Goal: Check status: Check status

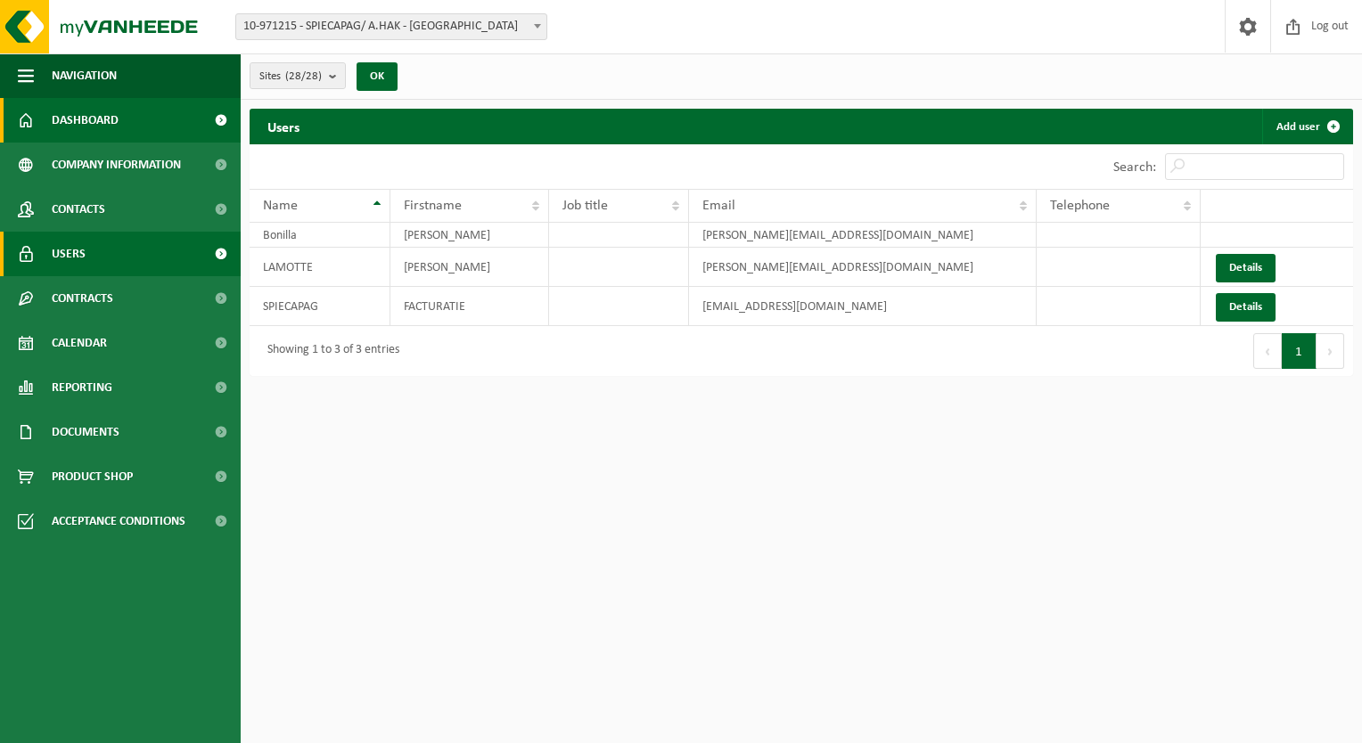
click at [121, 133] on link "Dashboard" at bounding box center [120, 120] width 241 height 45
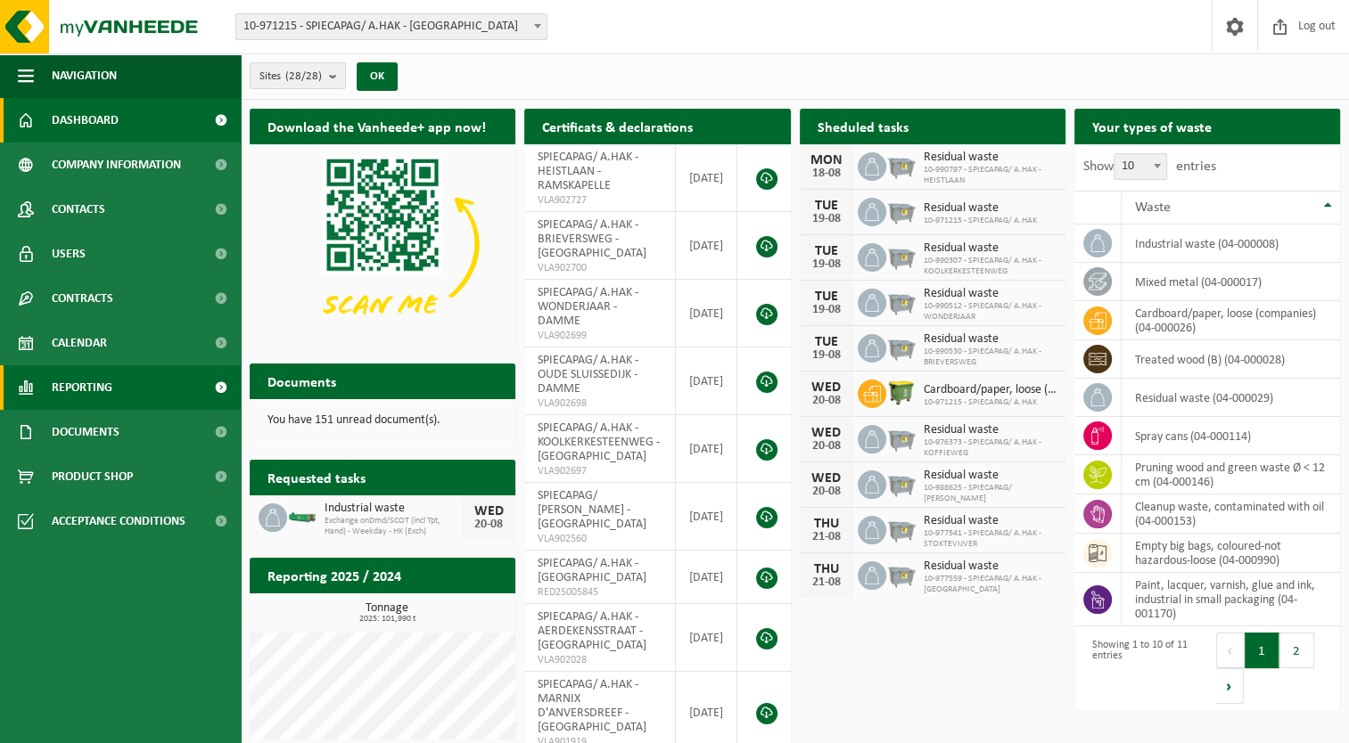
click at [114, 402] on link "Reporting" at bounding box center [120, 388] width 241 height 45
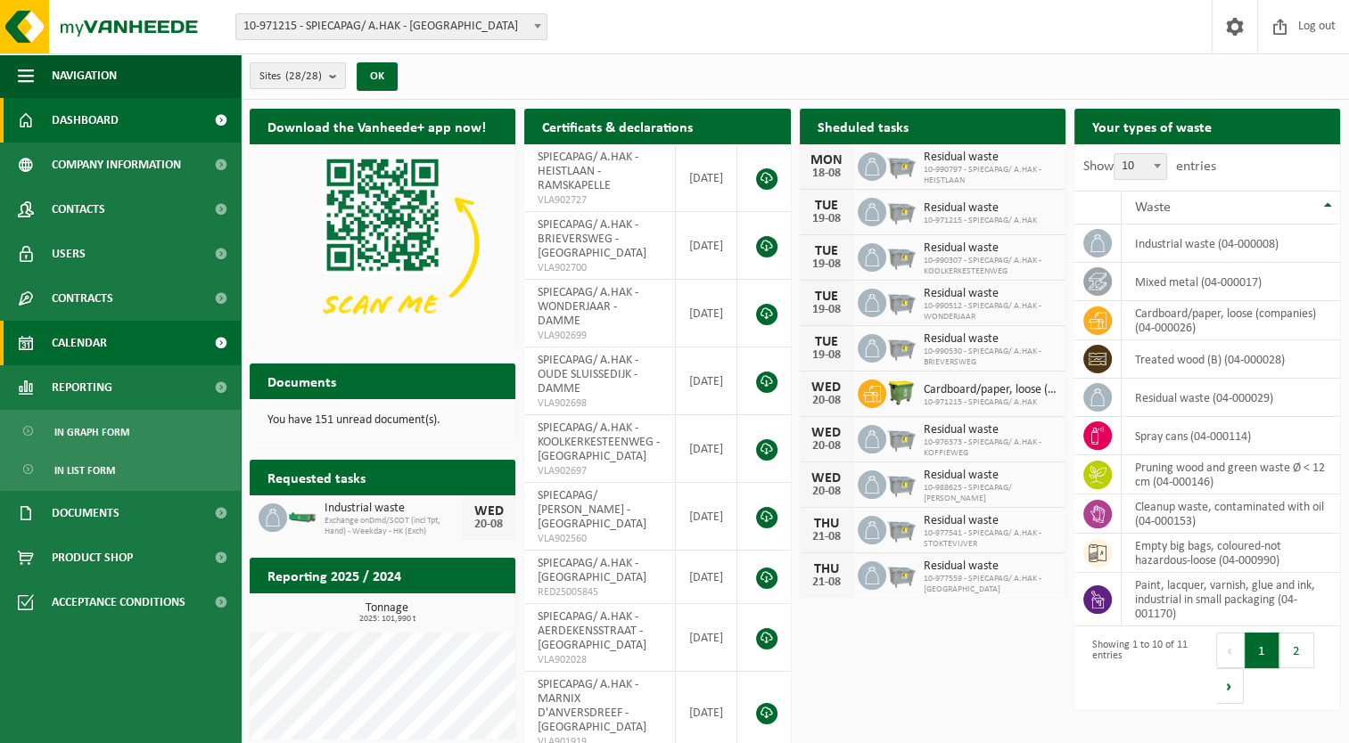
click at [118, 349] on link "Calendar" at bounding box center [120, 343] width 241 height 45
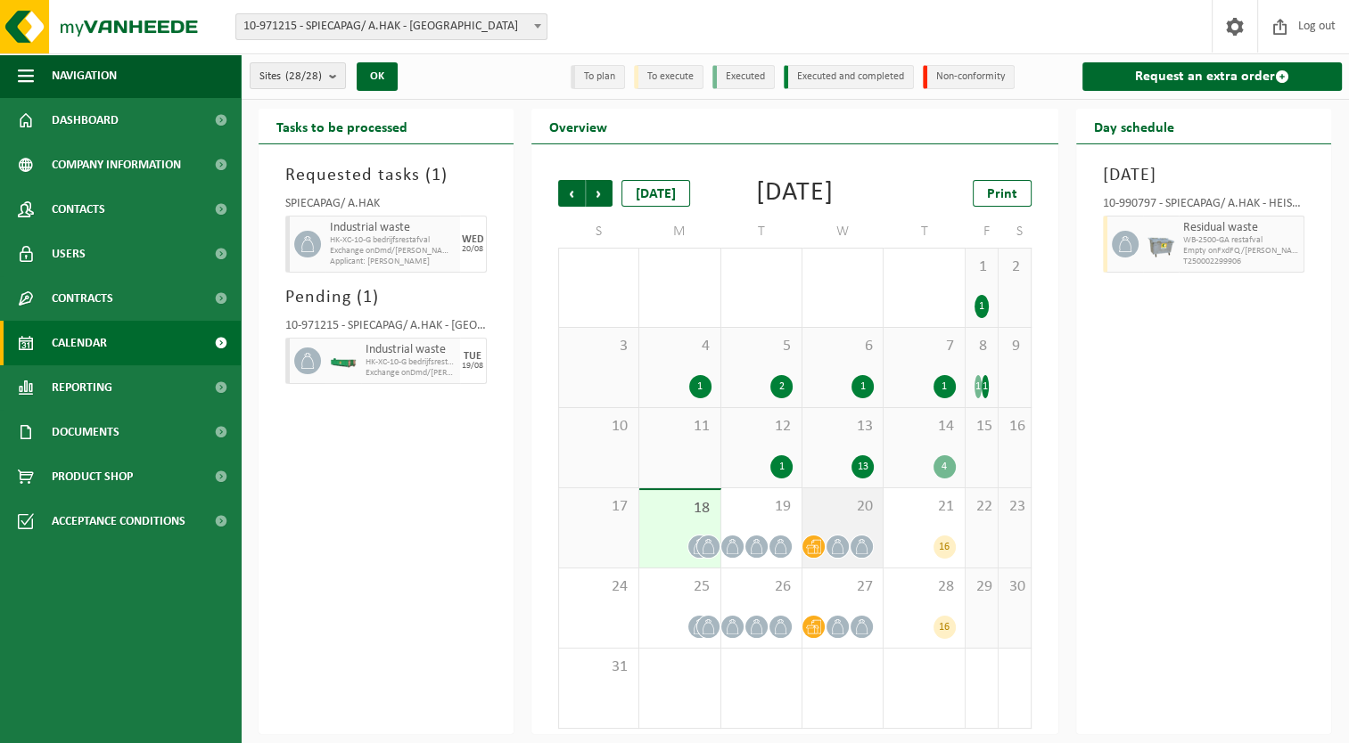
click at [817, 558] on span at bounding box center [813, 547] width 22 height 22
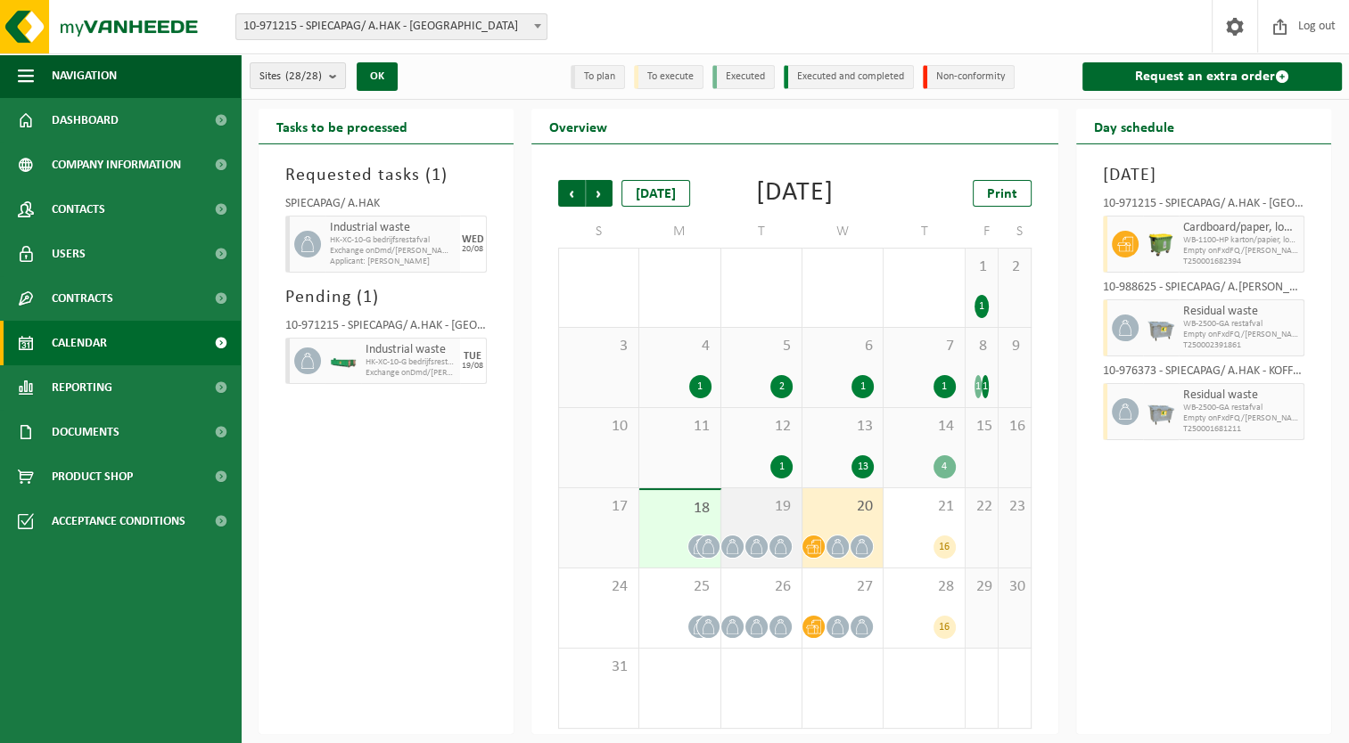
click at [754, 554] on div "19" at bounding box center [761, 528] width 80 height 79
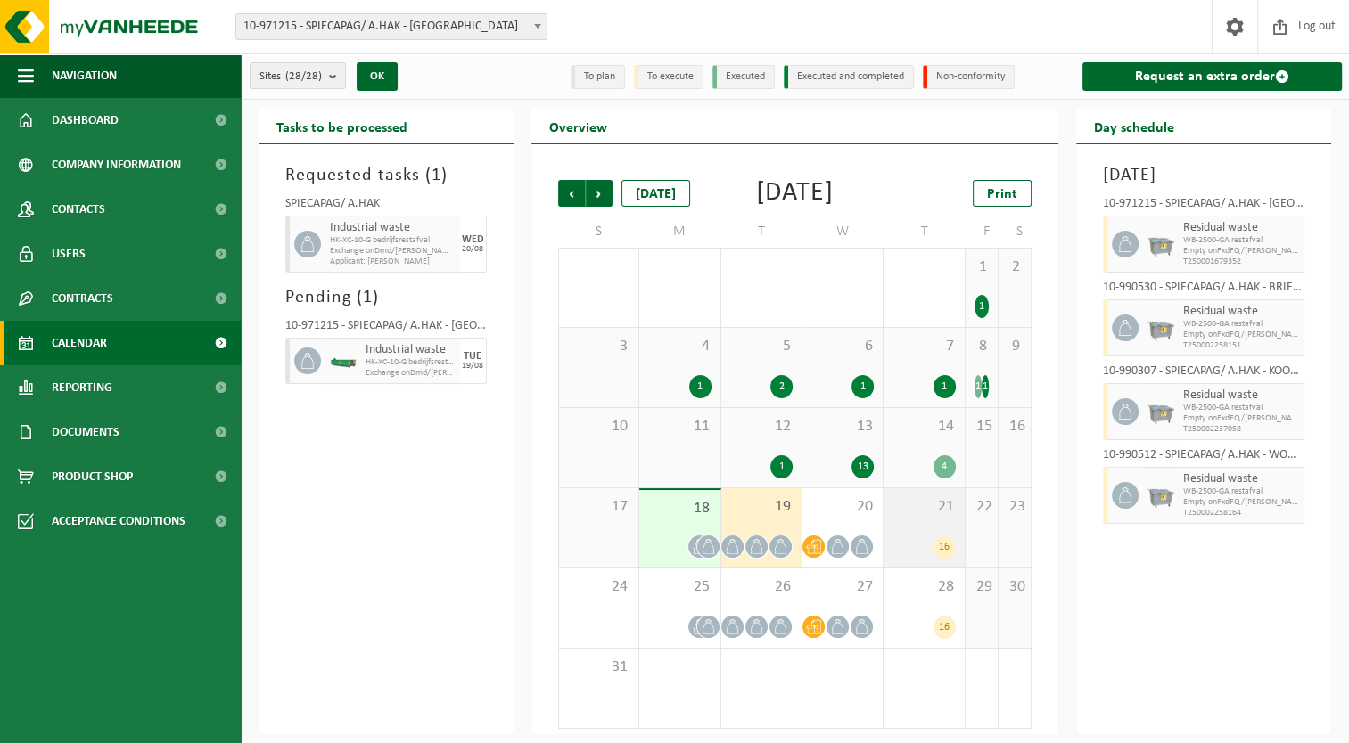
click at [951, 559] on div "16" at bounding box center [944, 547] width 22 height 23
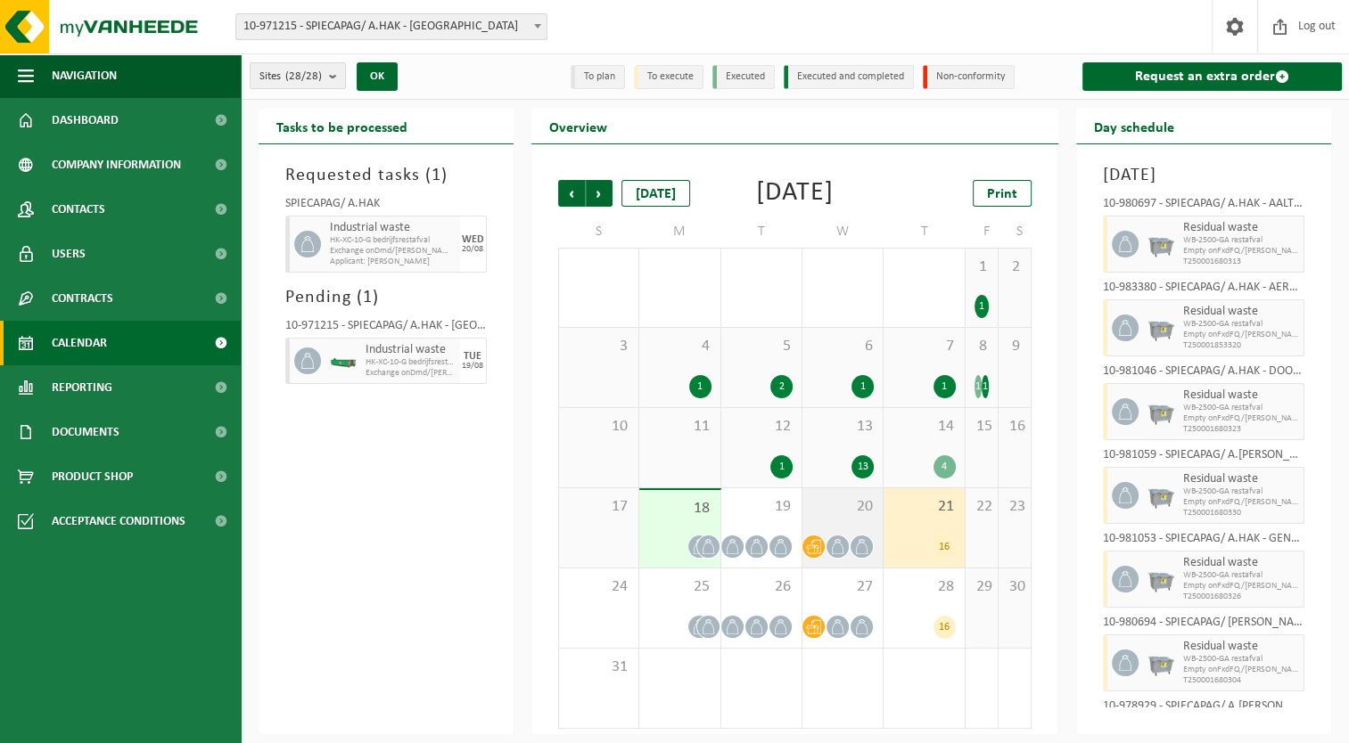
click at [859, 554] on div "20" at bounding box center [842, 528] width 80 height 79
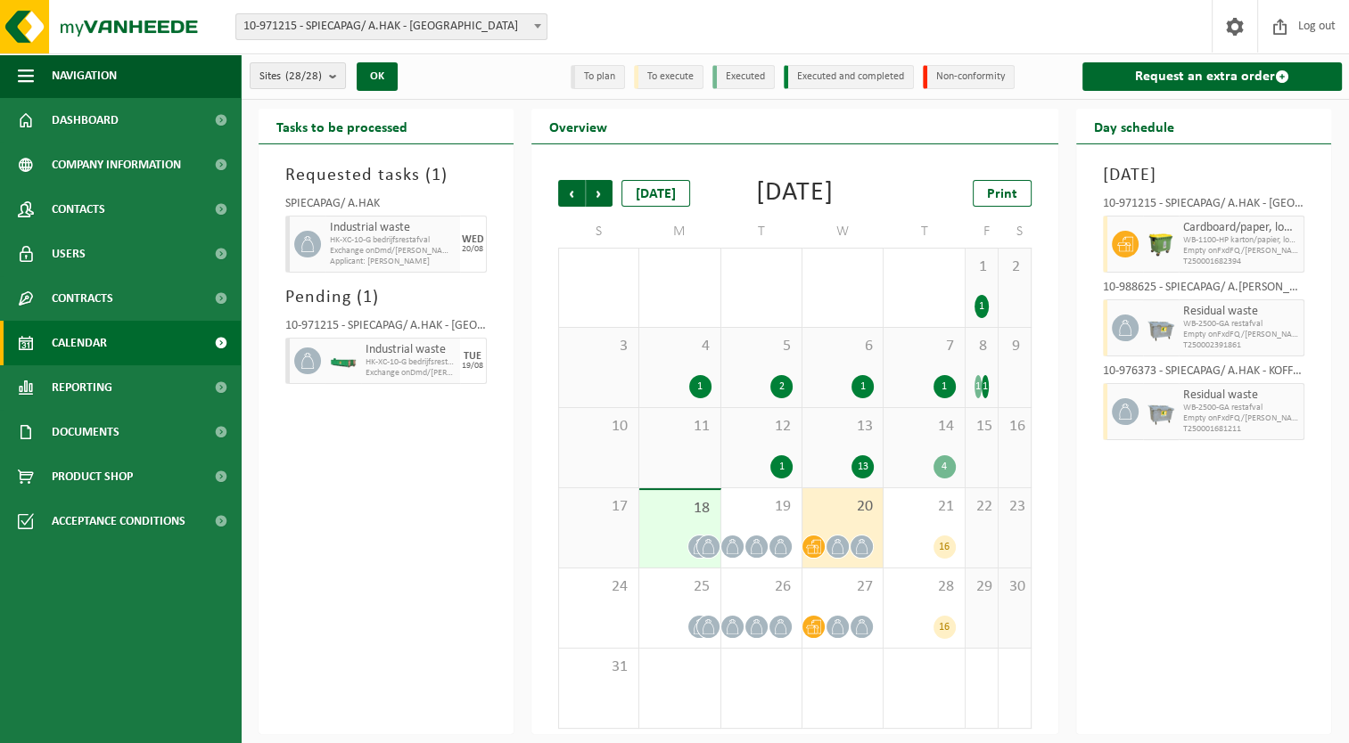
click at [375, 252] on span "Exchange onDmd/SCOT (incl Tpt, Hand) - Weekday - HK (Exch)" at bounding box center [393, 251] width 126 height 11
drag, startPoint x: 455, startPoint y: 240, endPoint x: 489, endPoint y: 248, distance: 34.8
click at [489, 248] on div "SPIECAPAG/ A.HAK Industrial waste HK-XC-10-G bedrijfsrestafval Exchange onDmd/[…" at bounding box center [385, 232] width 219 height 86
drag, startPoint x: 489, startPoint y: 248, endPoint x: 439, endPoint y: 243, distance: 49.2
click at [455, 251] on span "Exchange onDmd/SCOT (incl Tpt, Hand) - Weekday - HK (Exch)" at bounding box center [393, 251] width 126 height 11
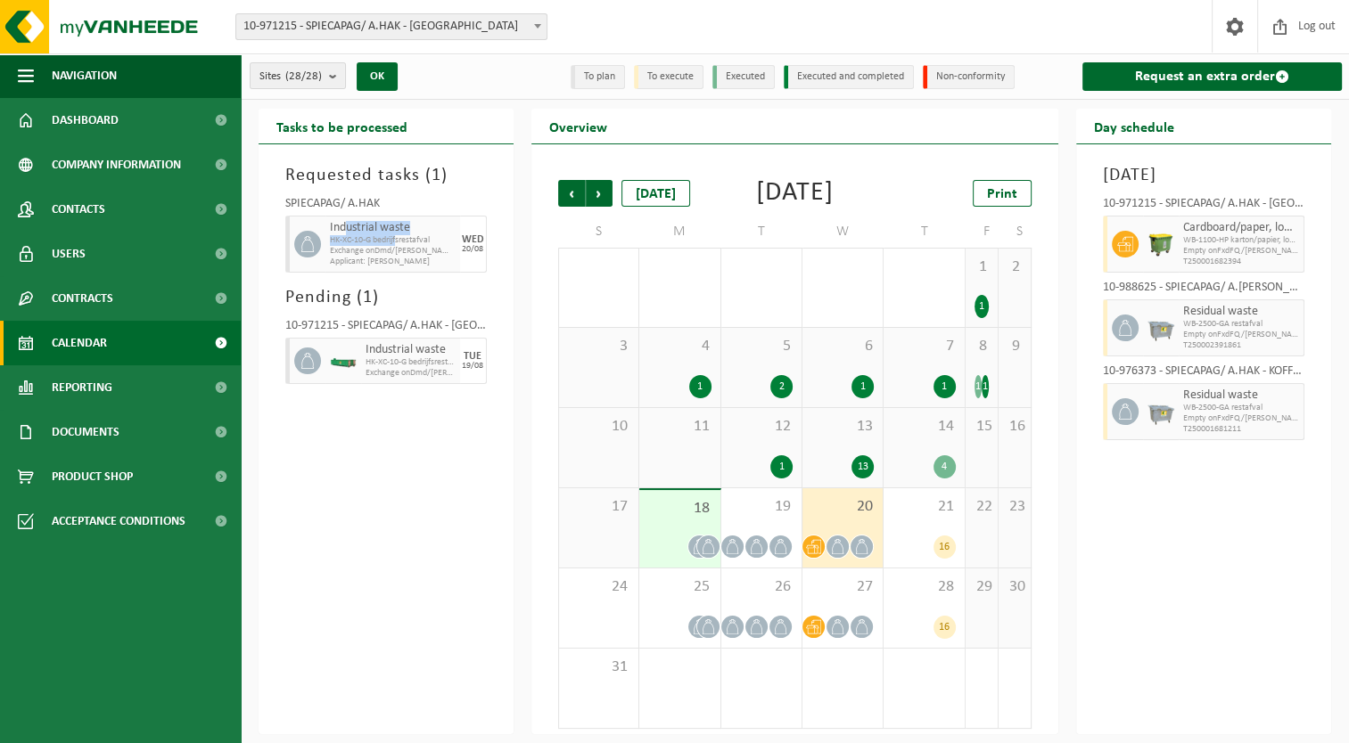
drag, startPoint x: 342, startPoint y: 229, endPoint x: 399, endPoint y: 242, distance: 58.4
click at [399, 242] on div "Industrial waste HK-XC-10-G bedrijfsrestafval Exchange onDmd/[PERSON_NAME] (inc…" at bounding box center [392, 244] width 135 height 57
drag, startPoint x: 399, startPoint y: 242, endPoint x: 415, endPoint y: 252, distance: 18.6
click at [415, 252] on span "Exchange onDmd/SCOT (incl Tpt, Hand) - Weekday - HK (Exch)" at bounding box center [393, 251] width 126 height 11
click at [424, 241] on span "HK-XC-10-G bedrijfsrestafval" at bounding box center [393, 240] width 126 height 11
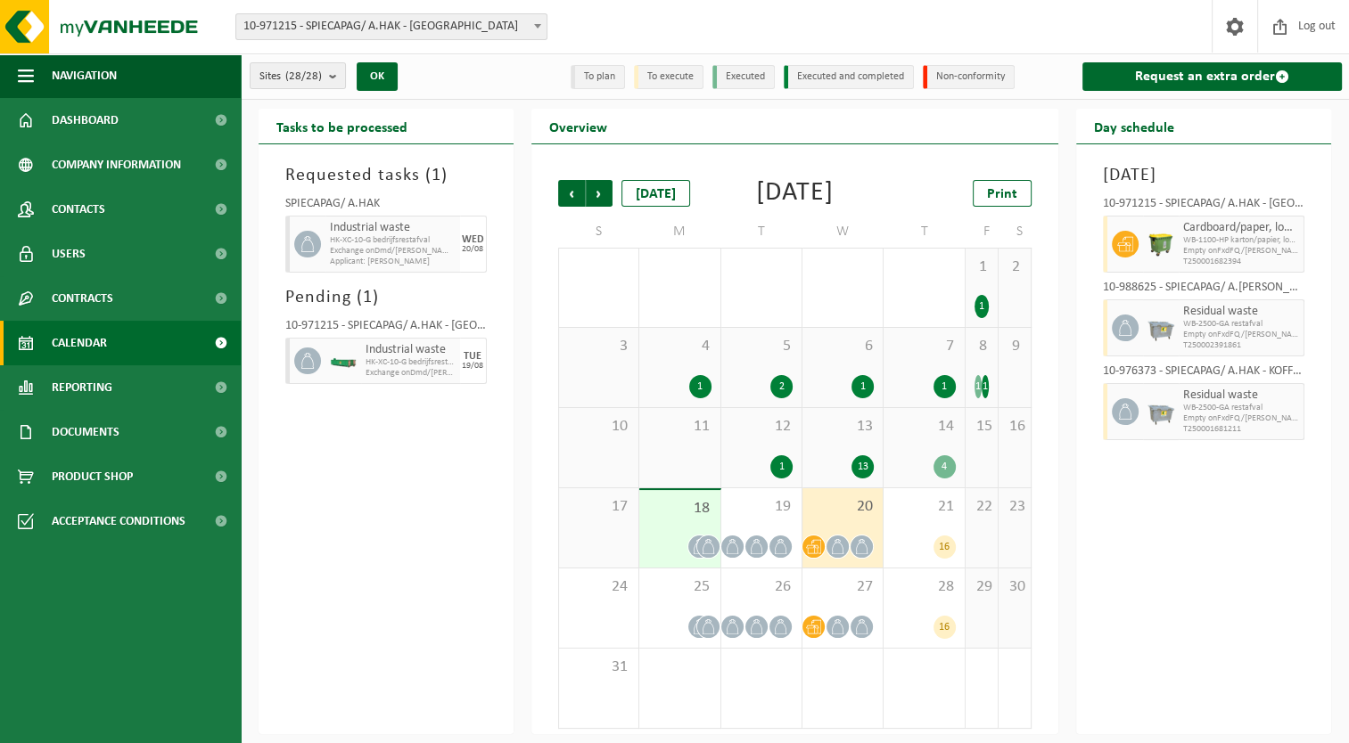
drag, startPoint x: 399, startPoint y: 242, endPoint x: 353, endPoint y: 376, distance: 141.5
click at [353, 376] on div at bounding box center [343, 361] width 36 height 46
click at [464, 234] on div "WED" at bounding box center [473, 239] width 22 height 11
click at [481, 249] on div "20/08" at bounding box center [472, 249] width 21 height 9
drag, startPoint x: 418, startPoint y: 244, endPoint x: 877, endPoint y: 211, distance: 460.3
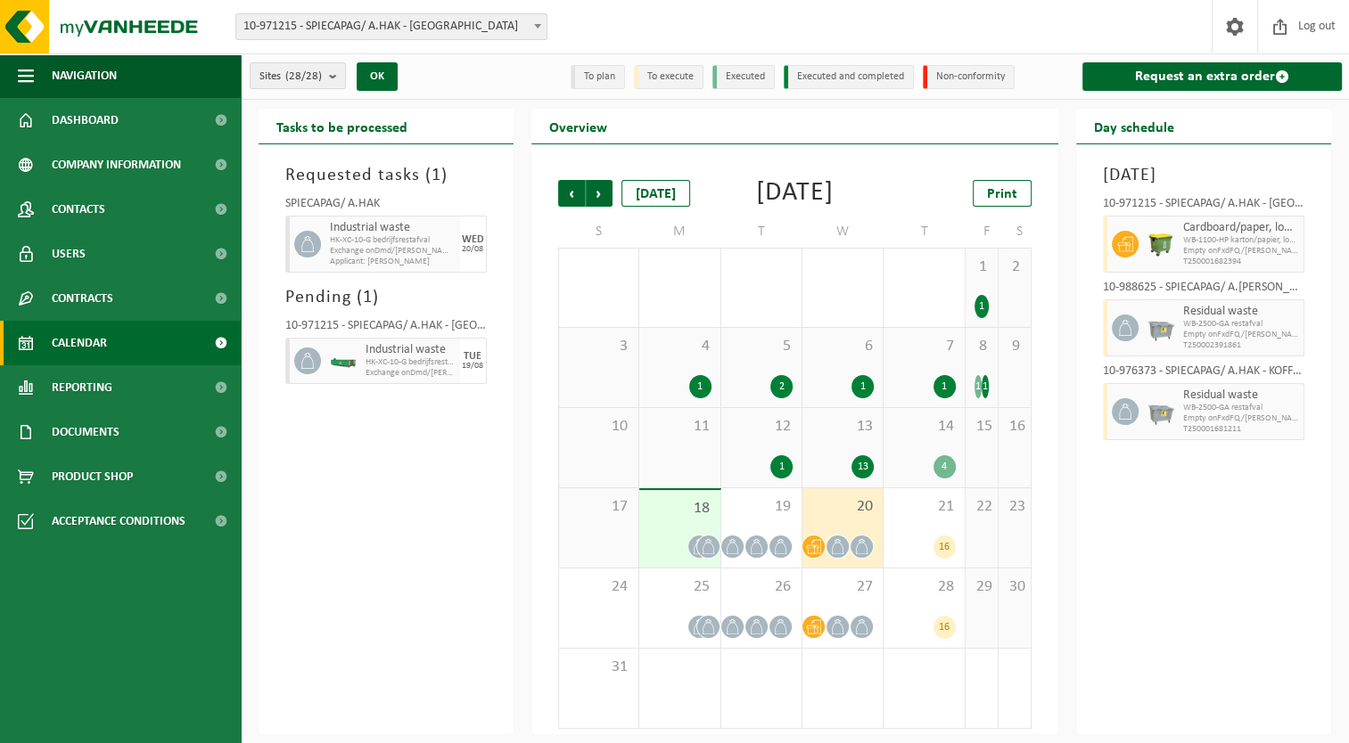
click at [877, 207] on div "Previous Next Today August 2025 Print" at bounding box center [795, 193] width 474 height 27
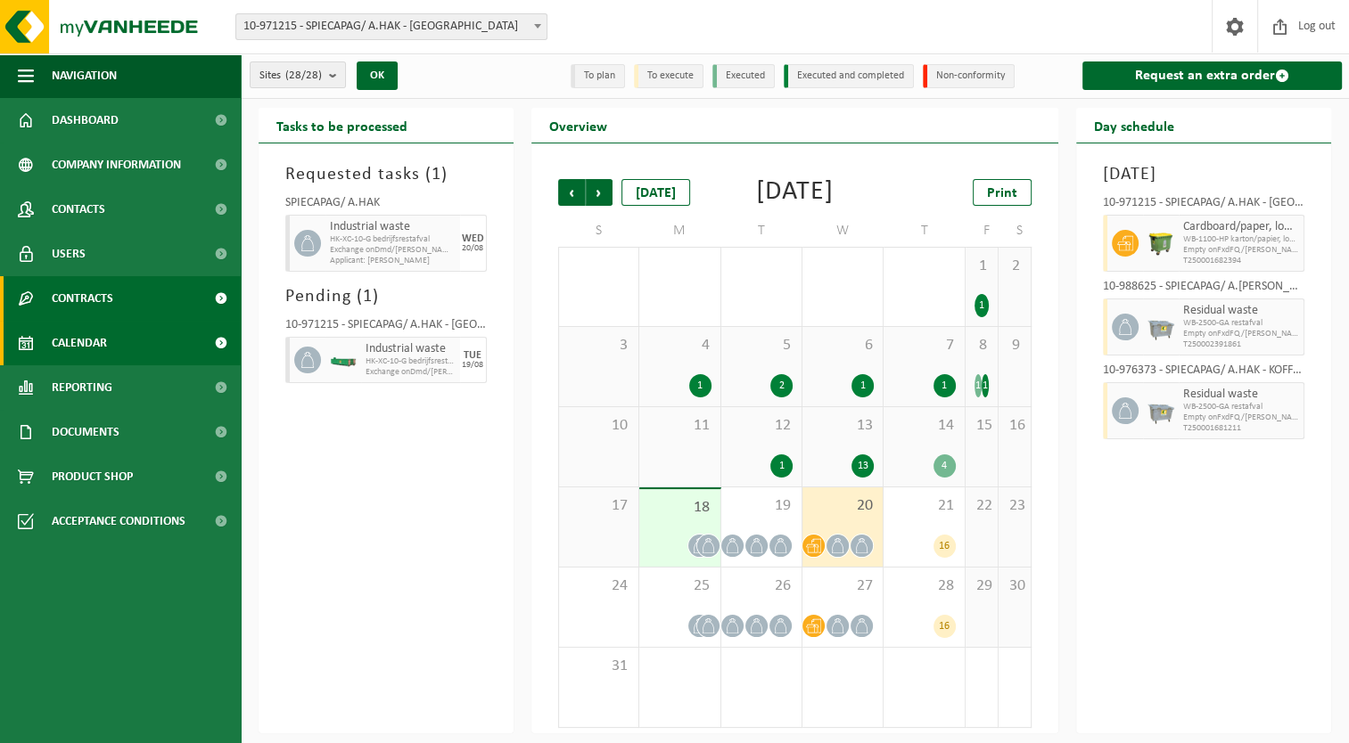
drag, startPoint x: 415, startPoint y: 243, endPoint x: 93, endPoint y: 305, distance: 328.5
click at [93, 305] on span "Contracts" at bounding box center [83, 298] width 62 height 45
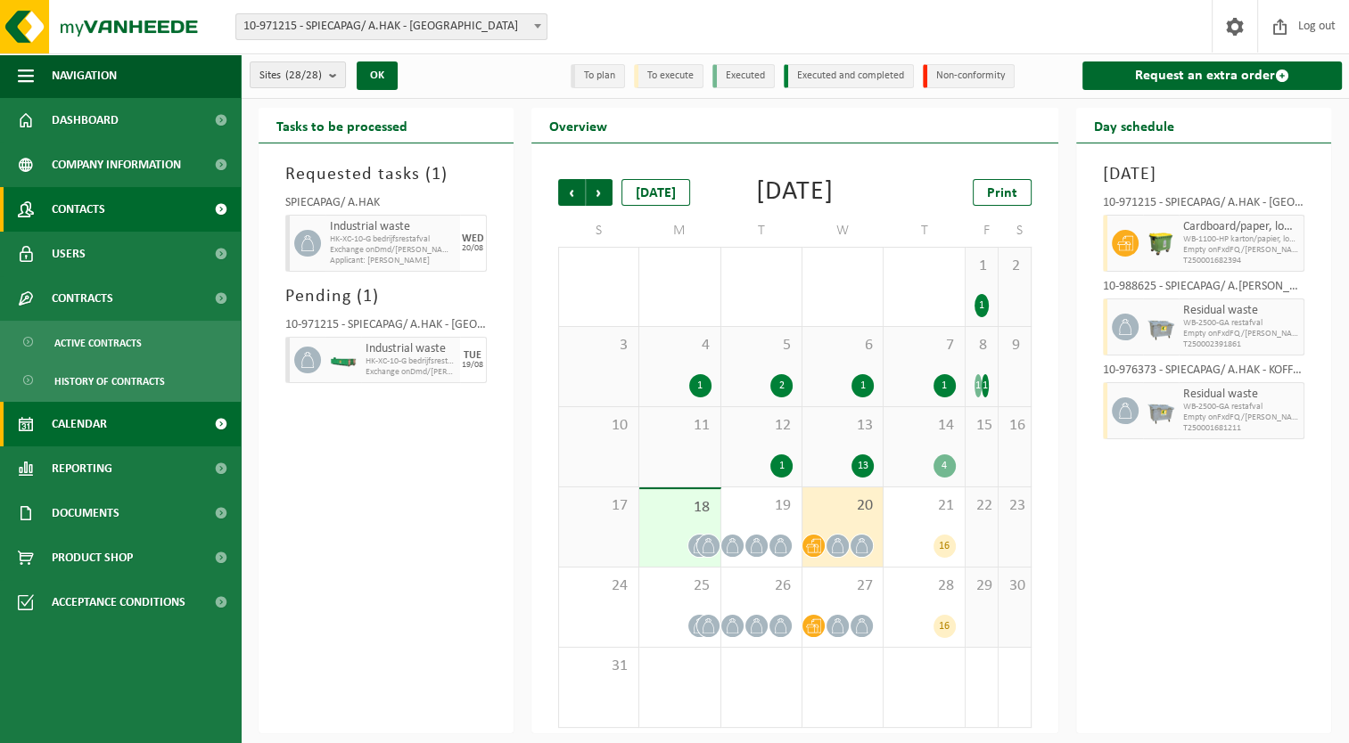
click at [158, 196] on link "Contacts" at bounding box center [120, 209] width 241 height 45
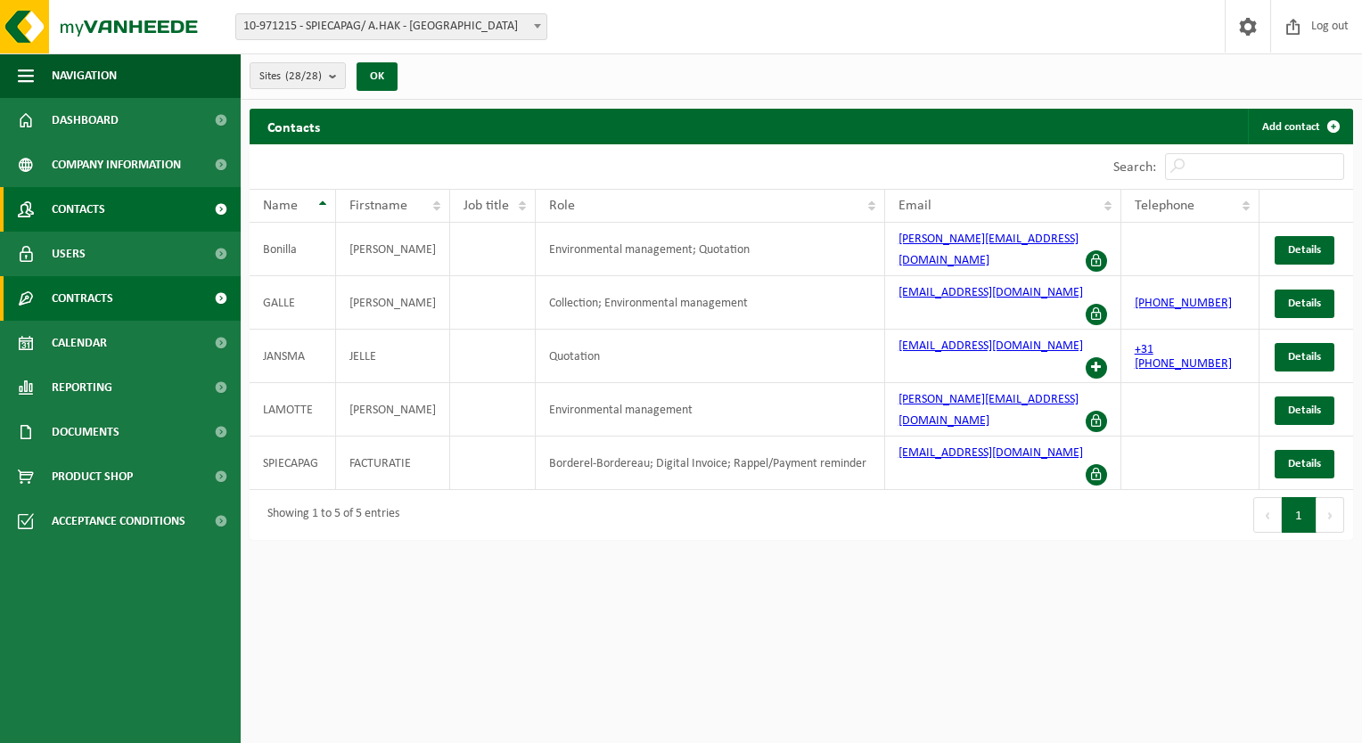
click at [107, 294] on span "Contracts" at bounding box center [83, 298] width 62 height 45
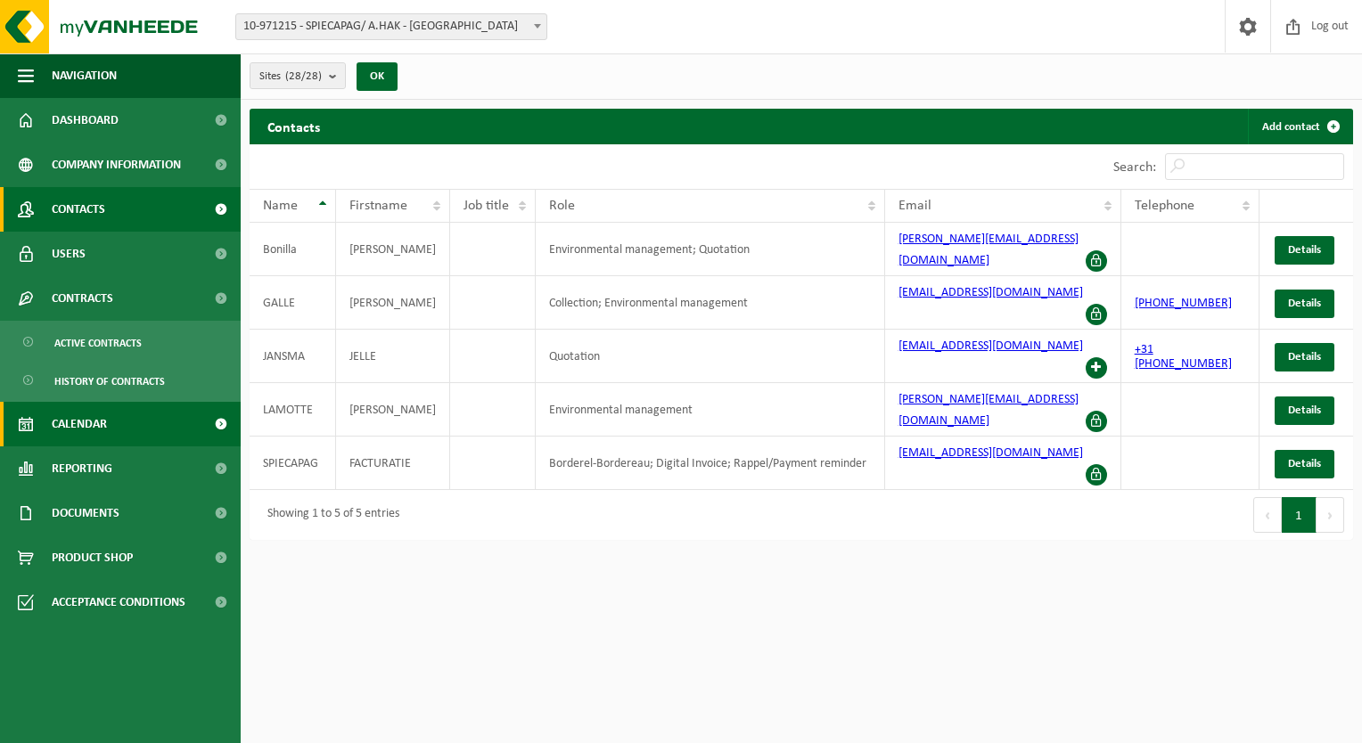
click at [164, 438] on link "Calendar" at bounding box center [120, 424] width 241 height 45
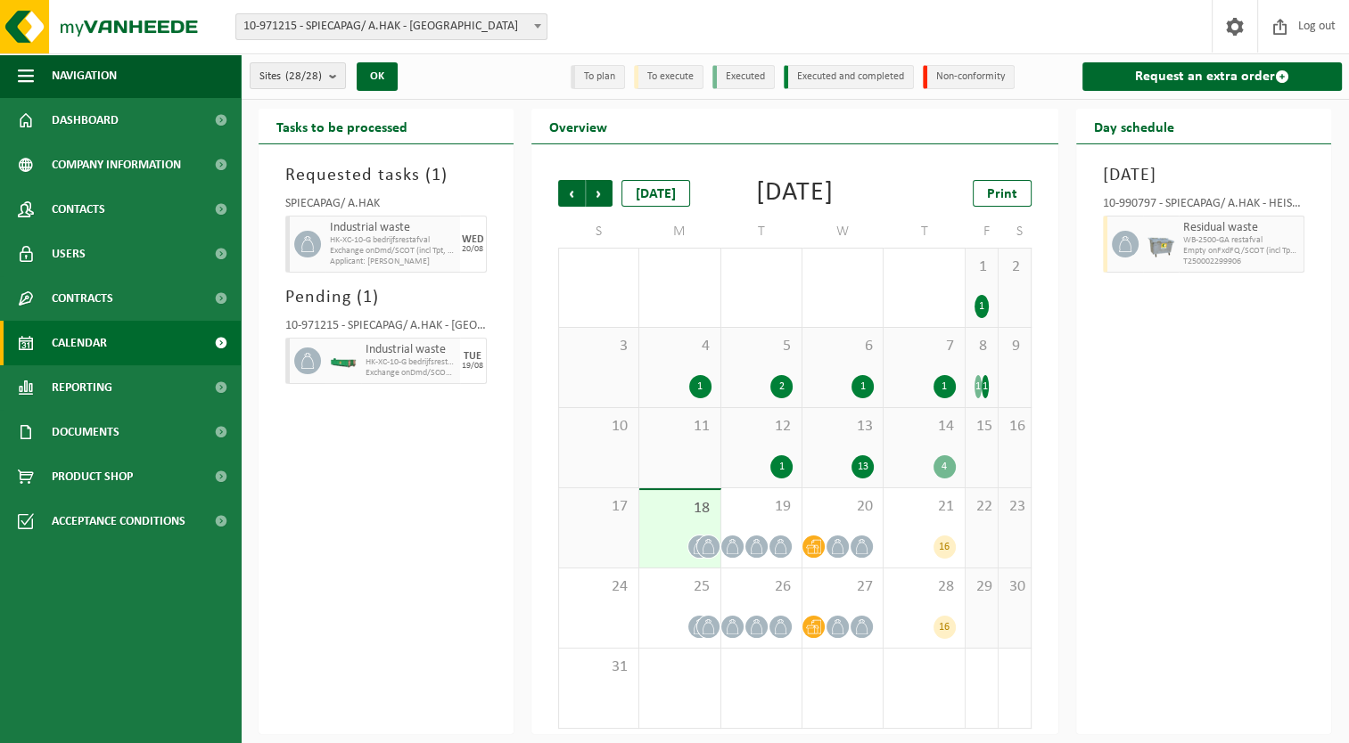
click at [481, 357] on div "TUE 19/08" at bounding box center [473, 361] width 27 height 46
drag, startPoint x: 407, startPoint y: 369, endPoint x: 383, endPoint y: 369, distance: 23.2
click at [383, 369] on span "Exchange onDmd/SCOT (incl Tpt, Hand) - Weekday - HK (Exch)" at bounding box center [397, 373] width 63 height 11
drag, startPoint x: 398, startPoint y: 360, endPoint x: 410, endPoint y: 362, distance: 12.6
click at [410, 362] on span "HK-XC-10-G bedrijfsrestafval" at bounding box center [397, 362] width 63 height 11
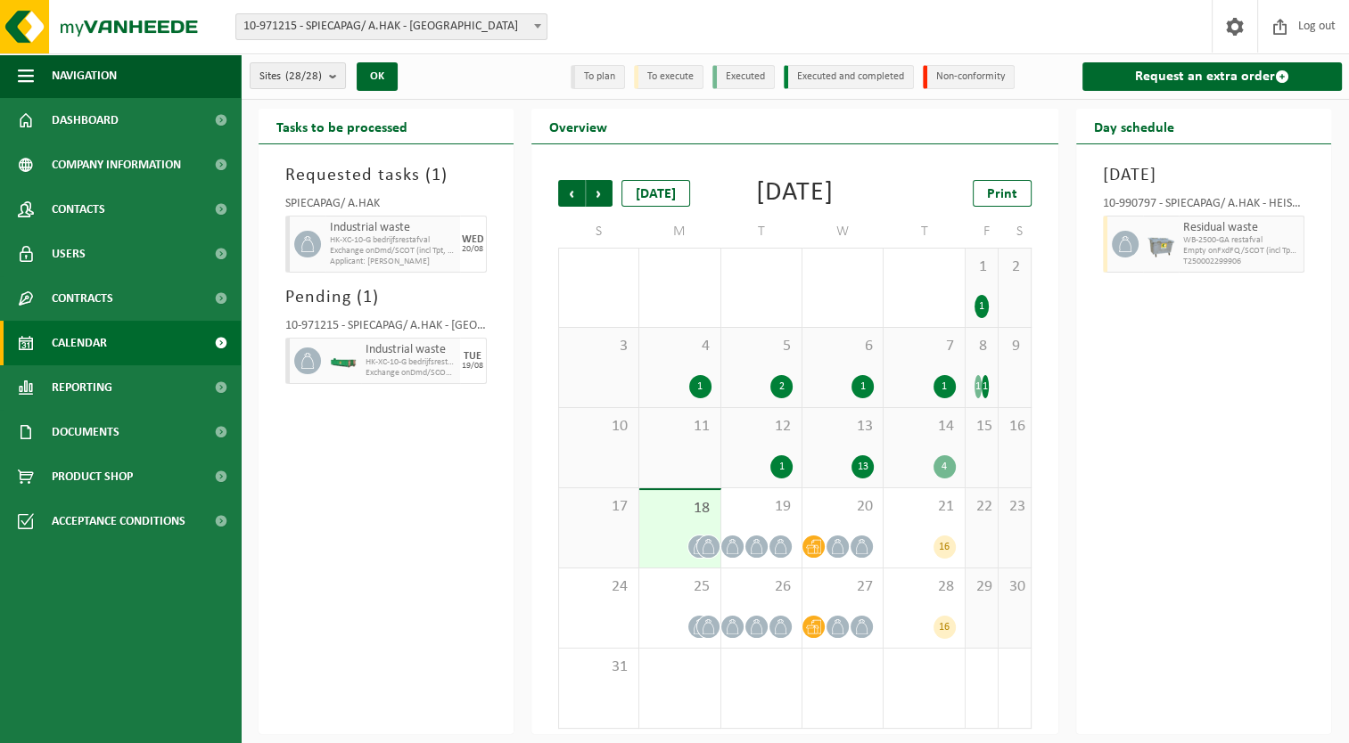
drag, startPoint x: 410, startPoint y: 362, endPoint x: 489, endPoint y: 421, distance: 98.1
click at [489, 421] on div "Requested tasks ( 1 ) SPIECAPAG/ A.HAK Industrial waste HK-XC-10-G bedrijfsrest…" at bounding box center [386, 439] width 255 height 590
click at [404, 362] on span "HK-XC-10-G bedrijfsrestafval" at bounding box center [397, 362] width 63 height 11
click at [396, 357] on span "HK-XC-10-G bedrijfsrestafval" at bounding box center [397, 362] width 63 height 11
drag, startPoint x: 410, startPoint y: 366, endPoint x: 392, endPoint y: 368, distance: 18.0
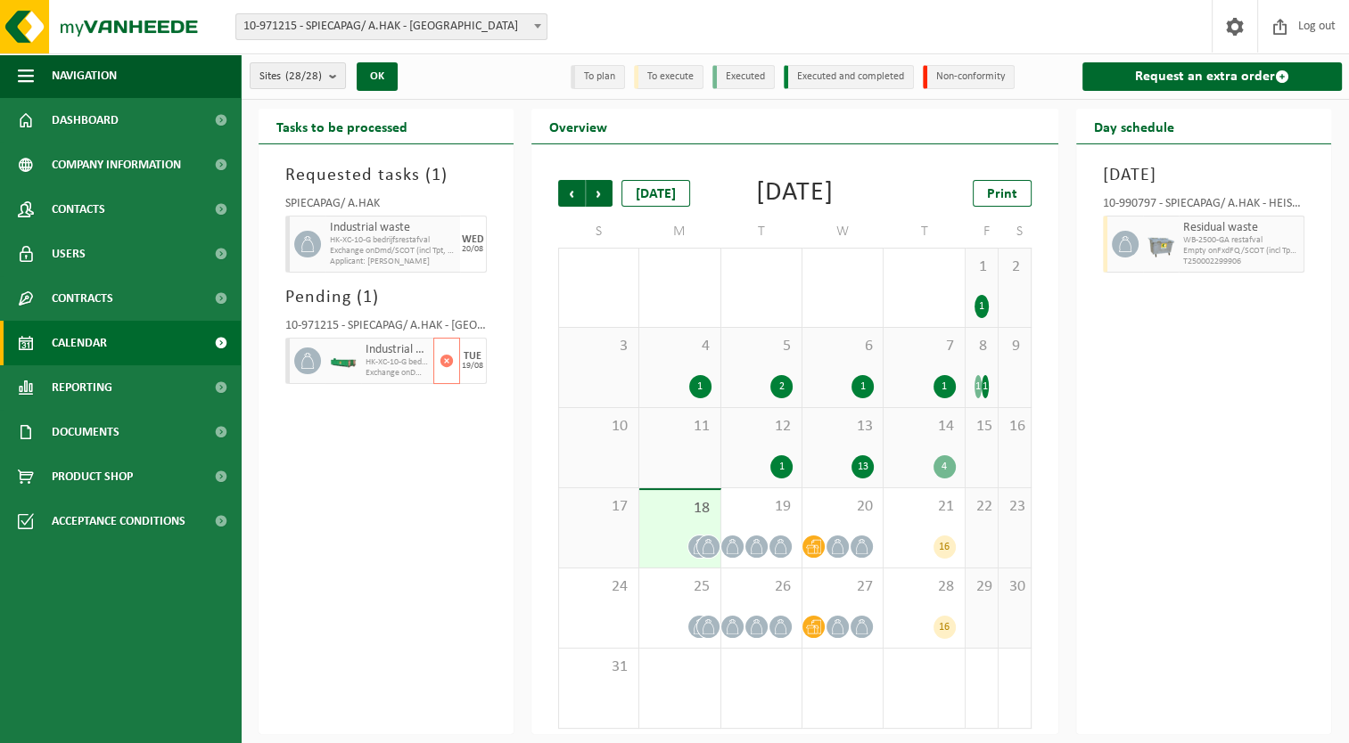
click at [392, 368] on span "Exchange onDmd/SCOT (incl Tpt, Hand) - Weekday - HK (Exch)" at bounding box center [397, 373] width 63 height 11
click at [398, 349] on span "Industrial waste" at bounding box center [397, 350] width 63 height 14
drag, startPoint x: 415, startPoint y: 360, endPoint x: 404, endPoint y: 362, distance: 11.7
click at [404, 362] on span "HK-XC-10-G bedrijfsrestafval" at bounding box center [397, 362] width 63 height 11
click at [399, 363] on span "HK-XC-10-G bedrijfsrestafval" at bounding box center [397, 362] width 63 height 11
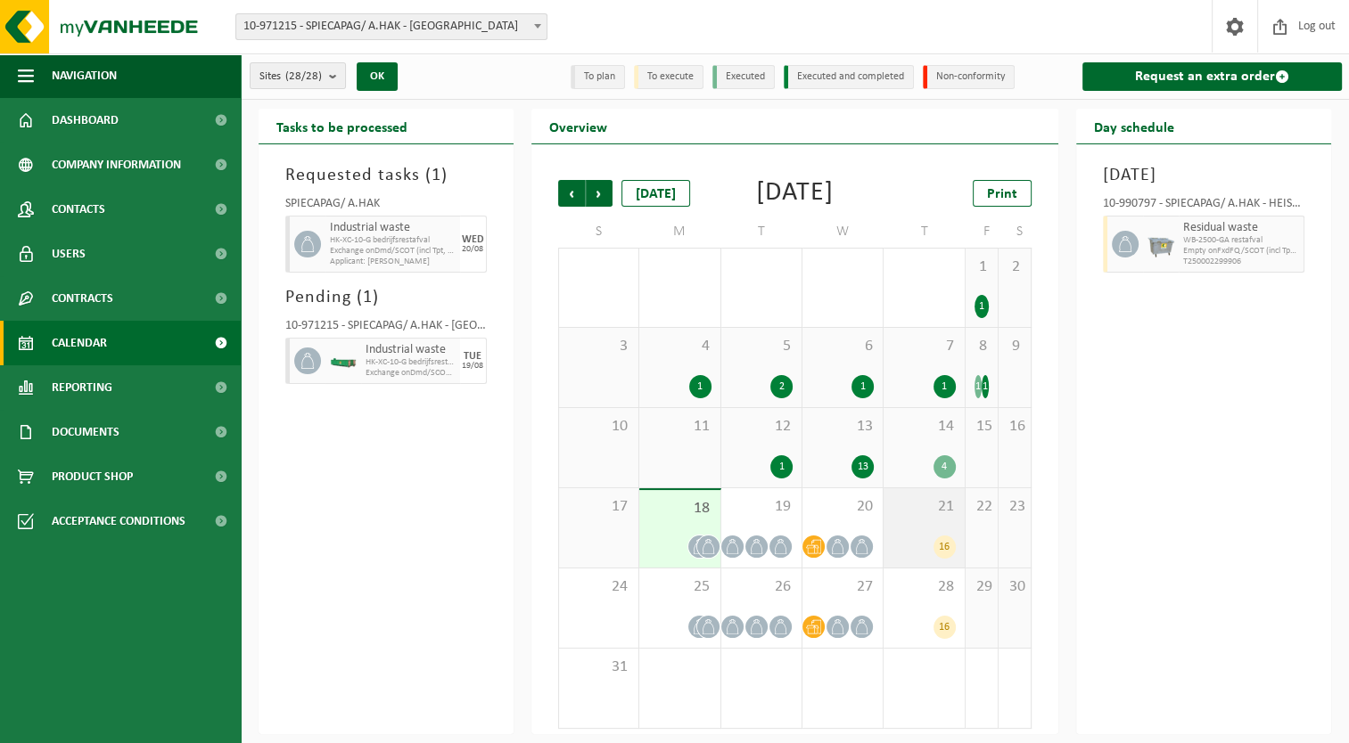
click at [932, 554] on div "21 16" at bounding box center [923, 528] width 80 height 79
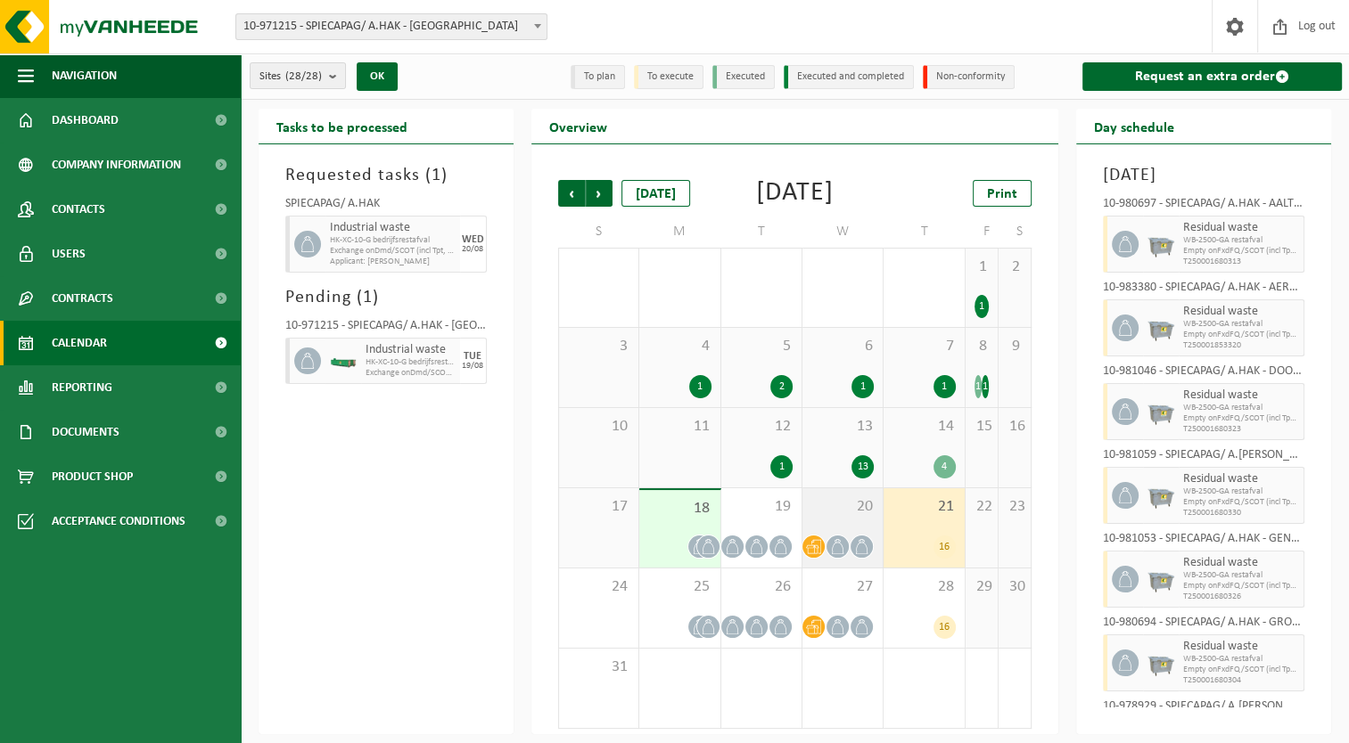
click at [851, 517] on span "20" at bounding box center [842, 507] width 62 height 20
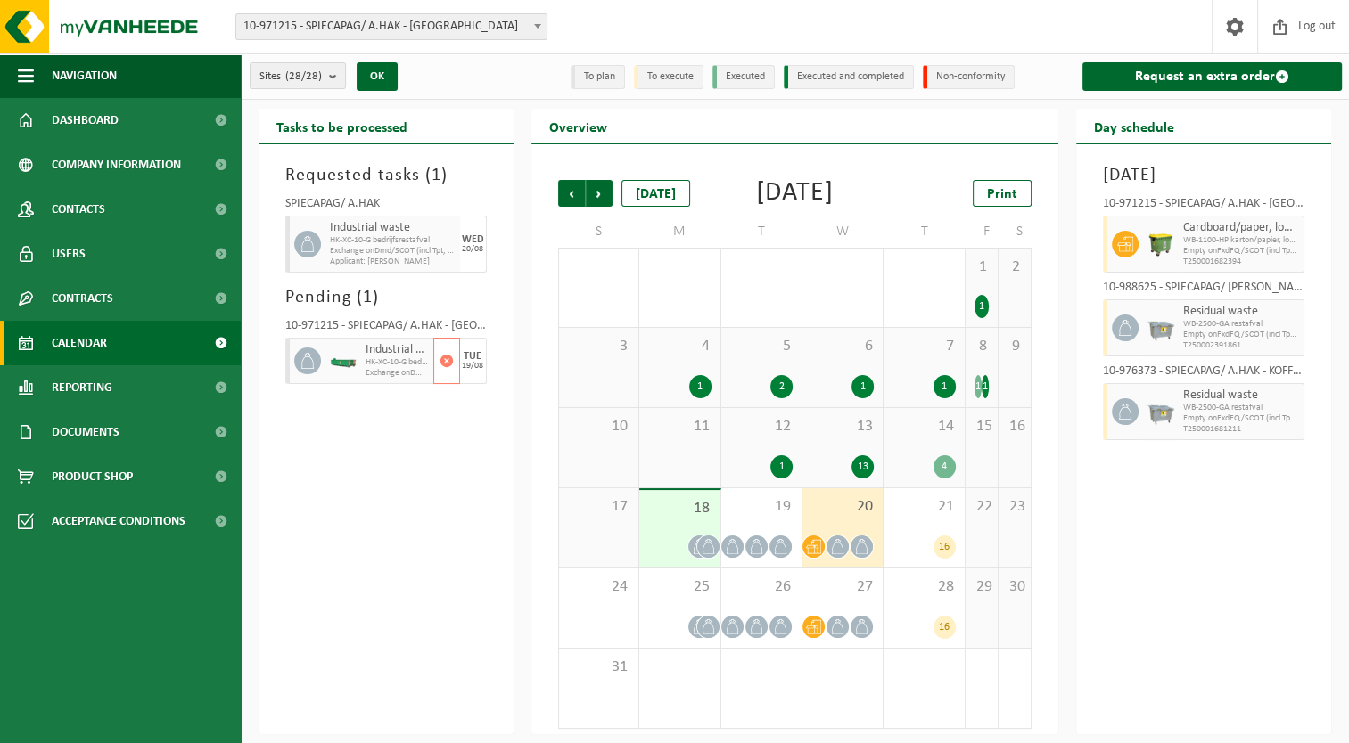
drag, startPoint x: 359, startPoint y: 356, endPoint x: 342, endPoint y: 413, distance: 59.5
click at [342, 413] on div "Requested tasks ( 1 ) SPIECAPAG/ A.HAK Industrial waste HK-XC-10-G bedrijfsrest…" at bounding box center [386, 439] width 255 height 590
click at [474, 364] on div "19/08" at bounding box center [472, 366] width 21 height 9
click at [608, 201] on span "Next" at bounding box center [599, 193] width 27 height 27
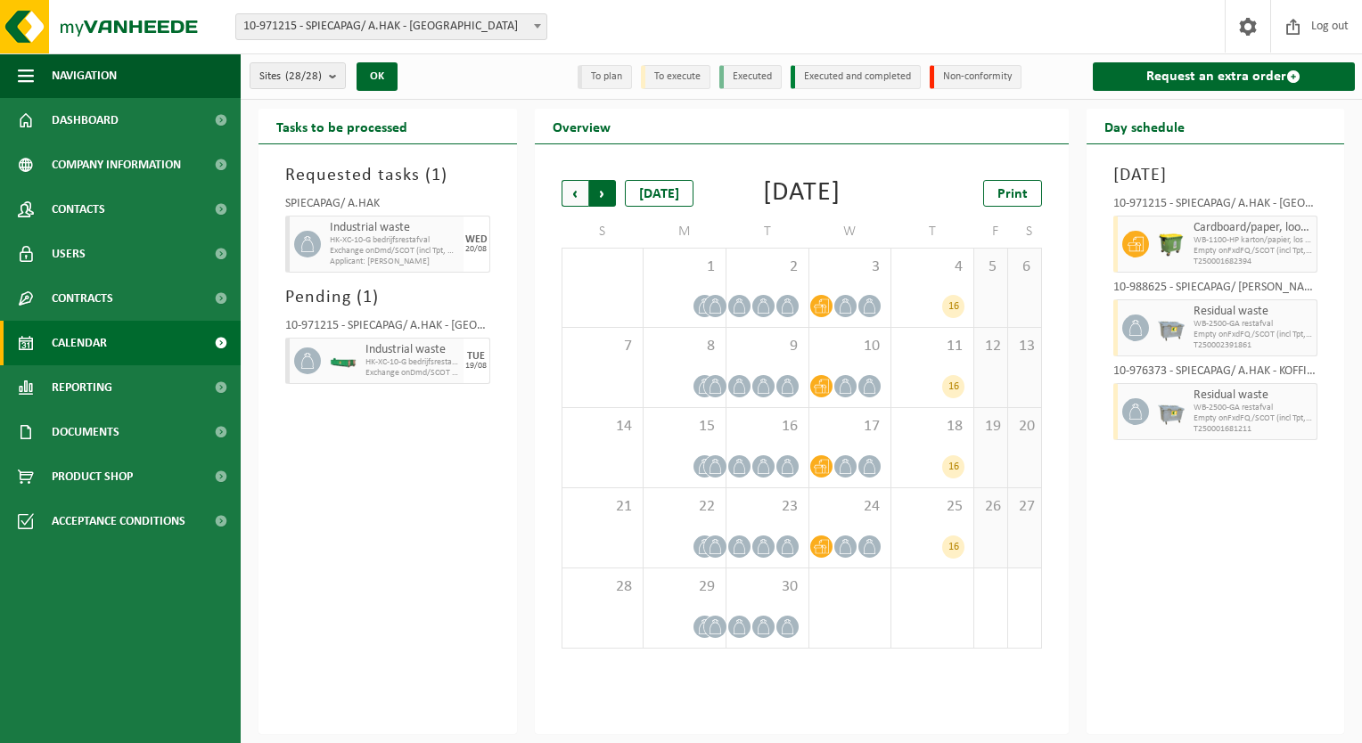
click at [578, 187] on span "Previous" at bounding box center [575, 193] width 27 height 27
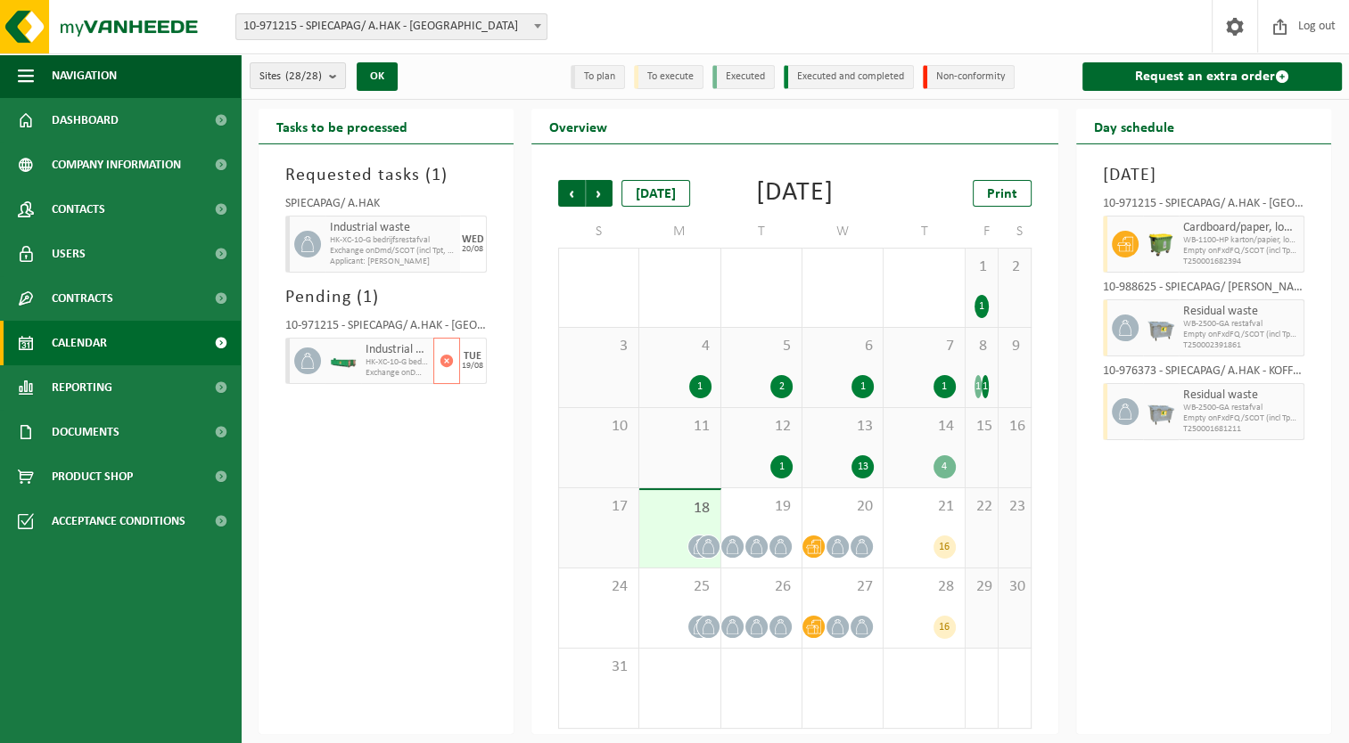
drag, startPoint x: 398, startPoint y: 361, endPoint x: 328, endPoint y: 517, distance: 171.2
click at [329, 518] on div "Requested tasks ( 1 ) SPIECAPAG/ A.HAK Industrial waste HK-XC-10-G bedrijfsrest…" at bounding box center [386, 439] width 255 height 590
click at [211, 124] on span at bounding box center [221, 120] width 40 height 45
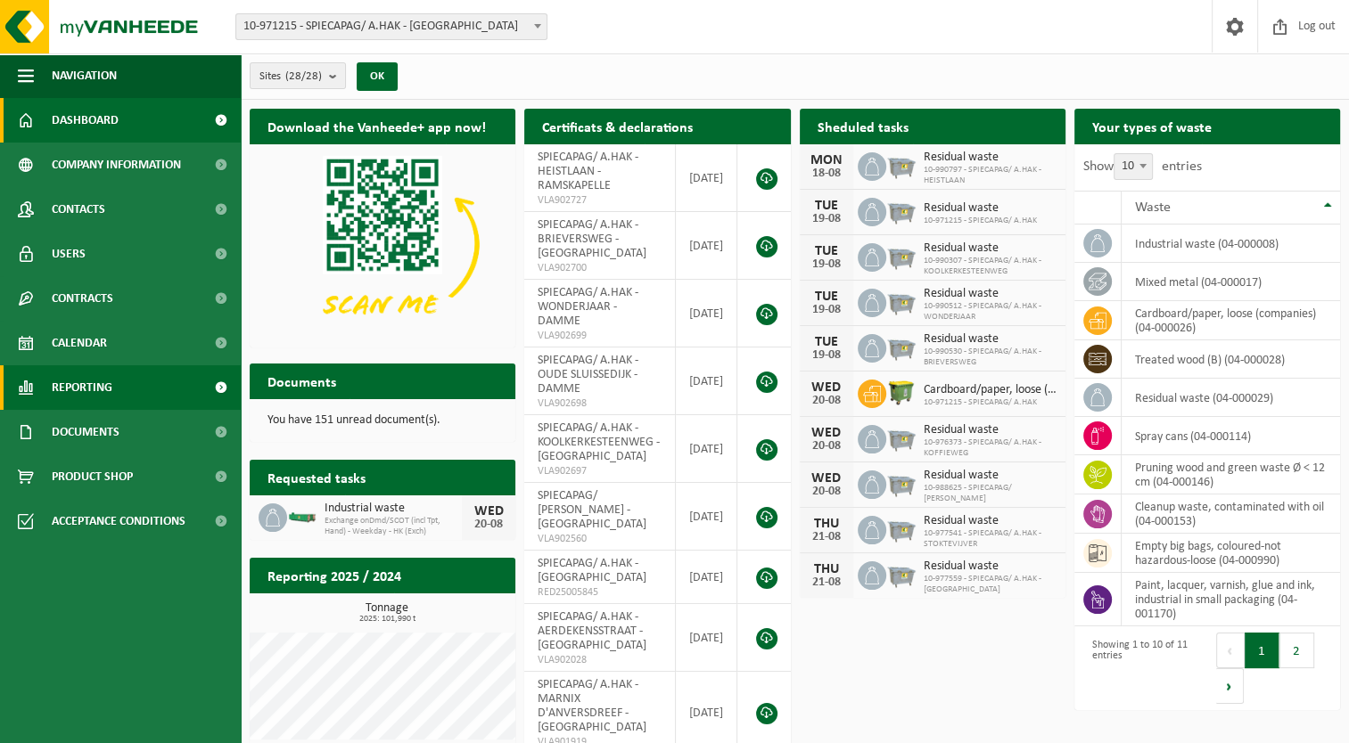
click at [178, 366] on link "Reporting" at bounding box center [120, 388] width 241 height 45
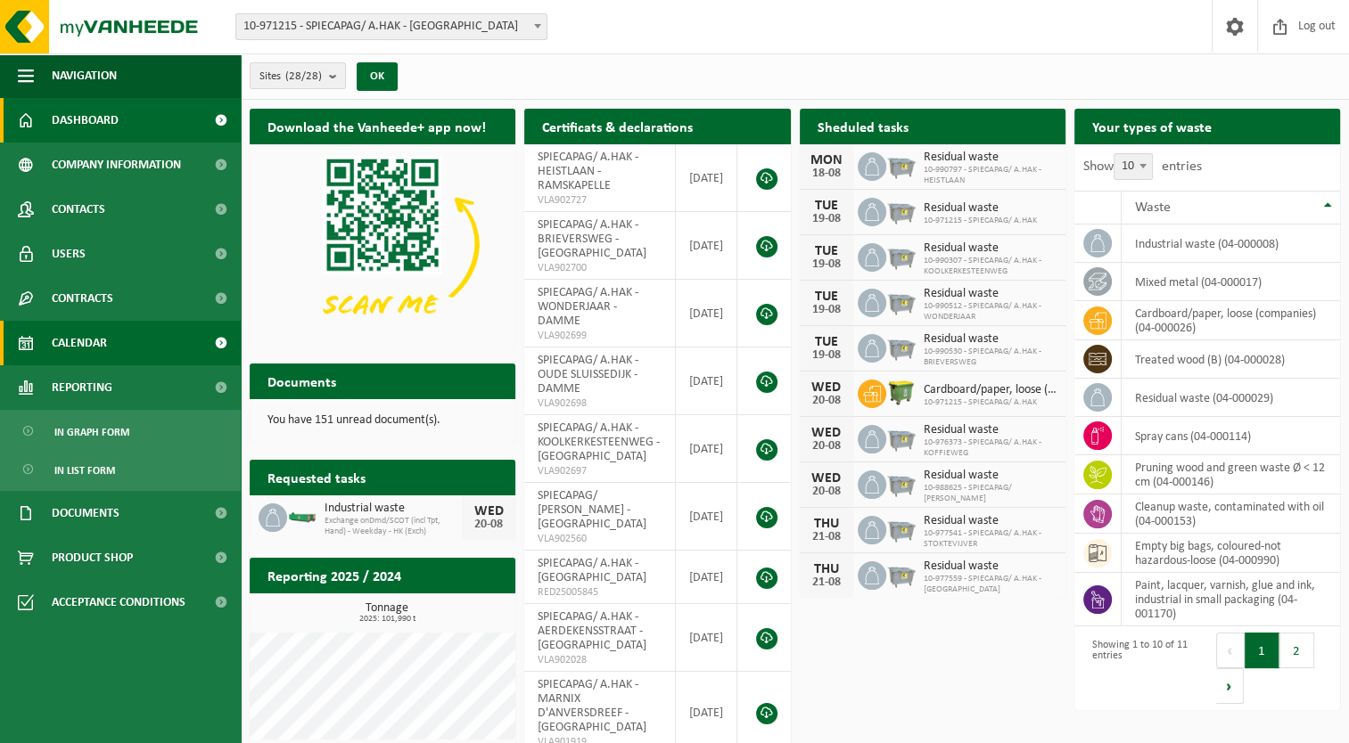
click at [128, 348] on link "Calendar" at bounding box center [120, 343] width 241 height 45
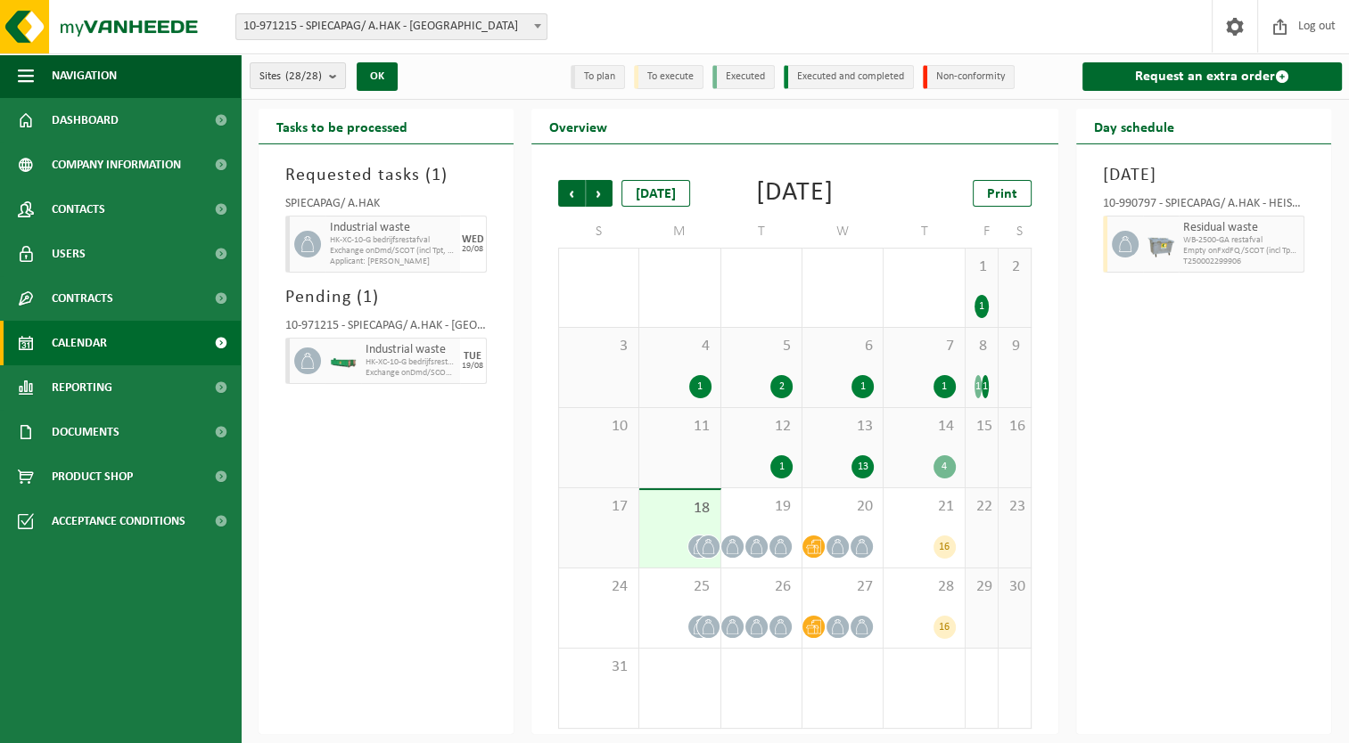
click at [392, 444] on div "Requested tasks ( 1 ) SPIECAPAG/ A.HAK Industrial waste HK-XC-10-G bedrijfsrest…" at bounding box center [386, 439] width 255 height 590
click at [468, 367] on div "19/08" at bounding box center [472, 366] width 21 height 9
click at [324, 84] on button "Sites (28/28)" at bounding box center [298, 75] width 96 height 27
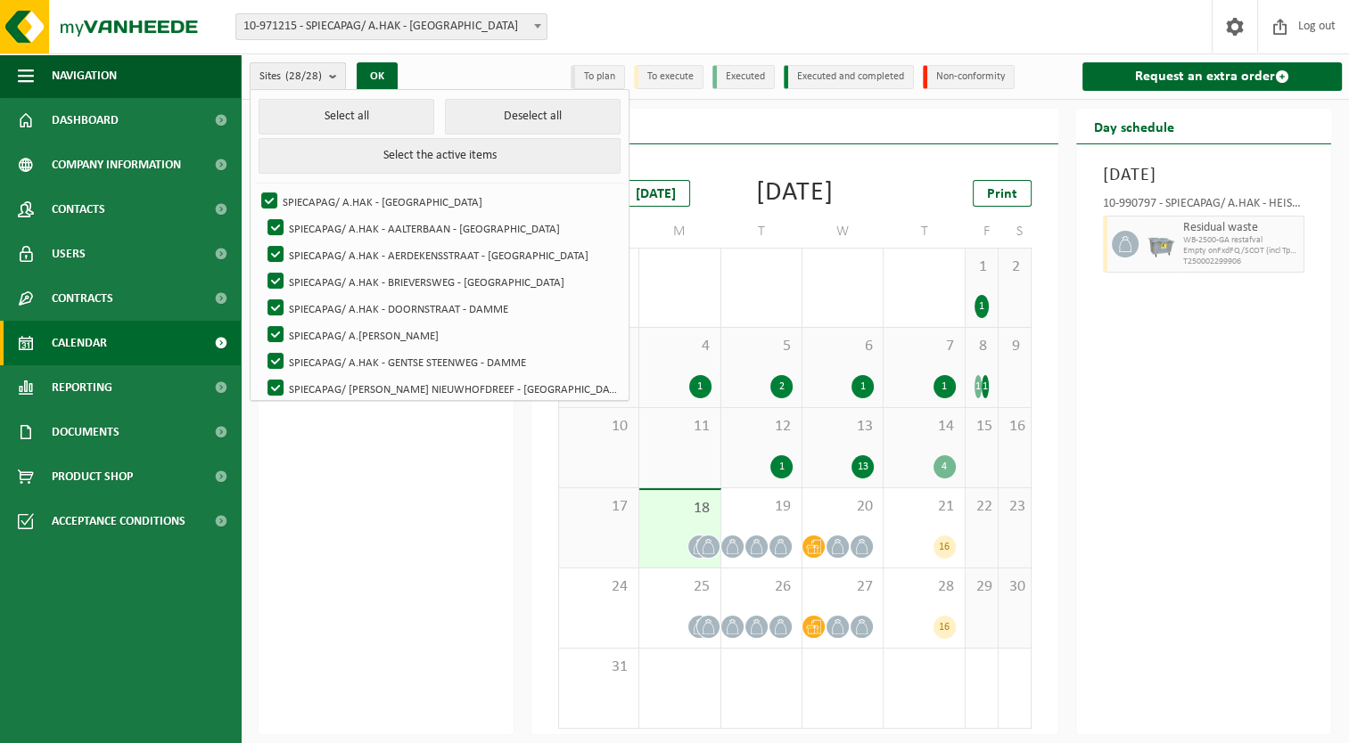
click at [324, 84] on button "Sites (28/28)" at bounding box center [298, 75] width 96 height 27
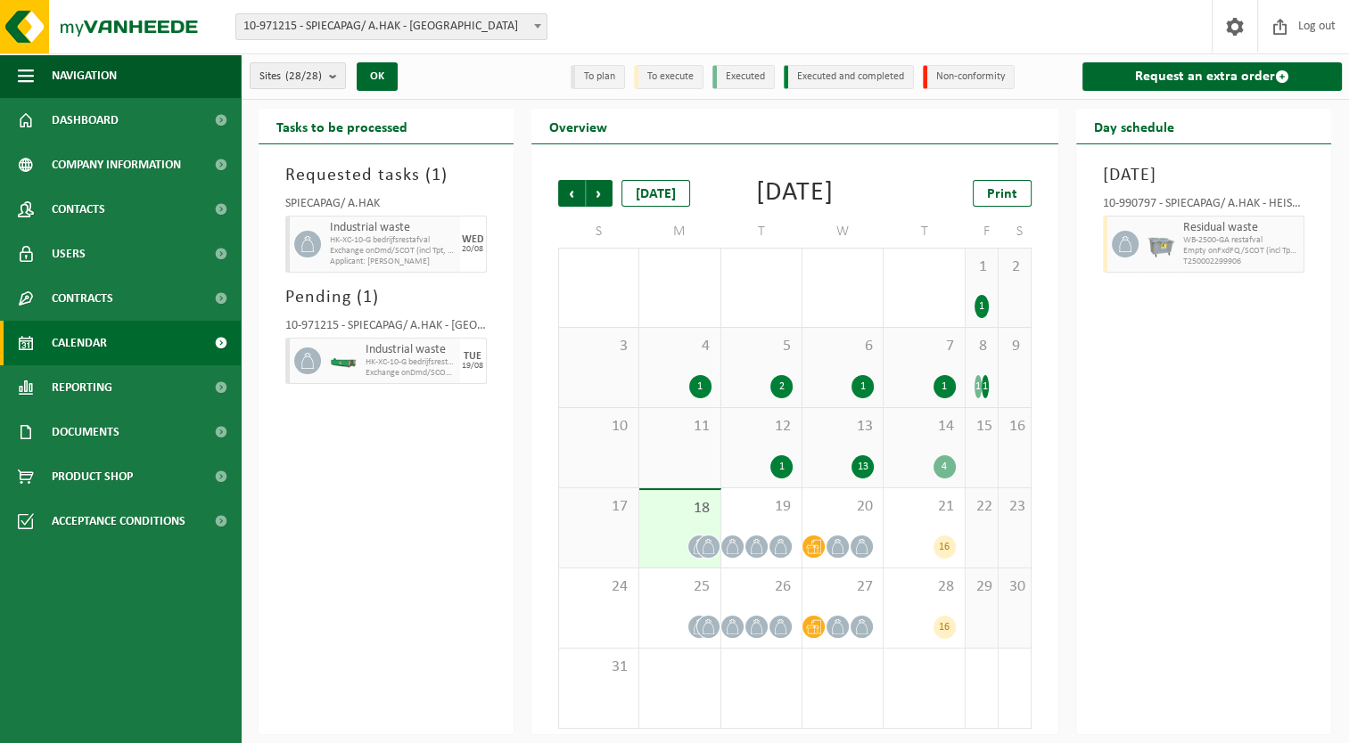
click at [531, 505] on div "Previous Next [DATE] [DATE] Print S M T W T F S 27 28 1 29 1 30 31 2 1 1 2 3 4 …" at bounding box center [795, 439] width 528 height 590
click at [311, 66] on span "Sites (28/28)" at bounding box center [290, 76] width 62 height 27
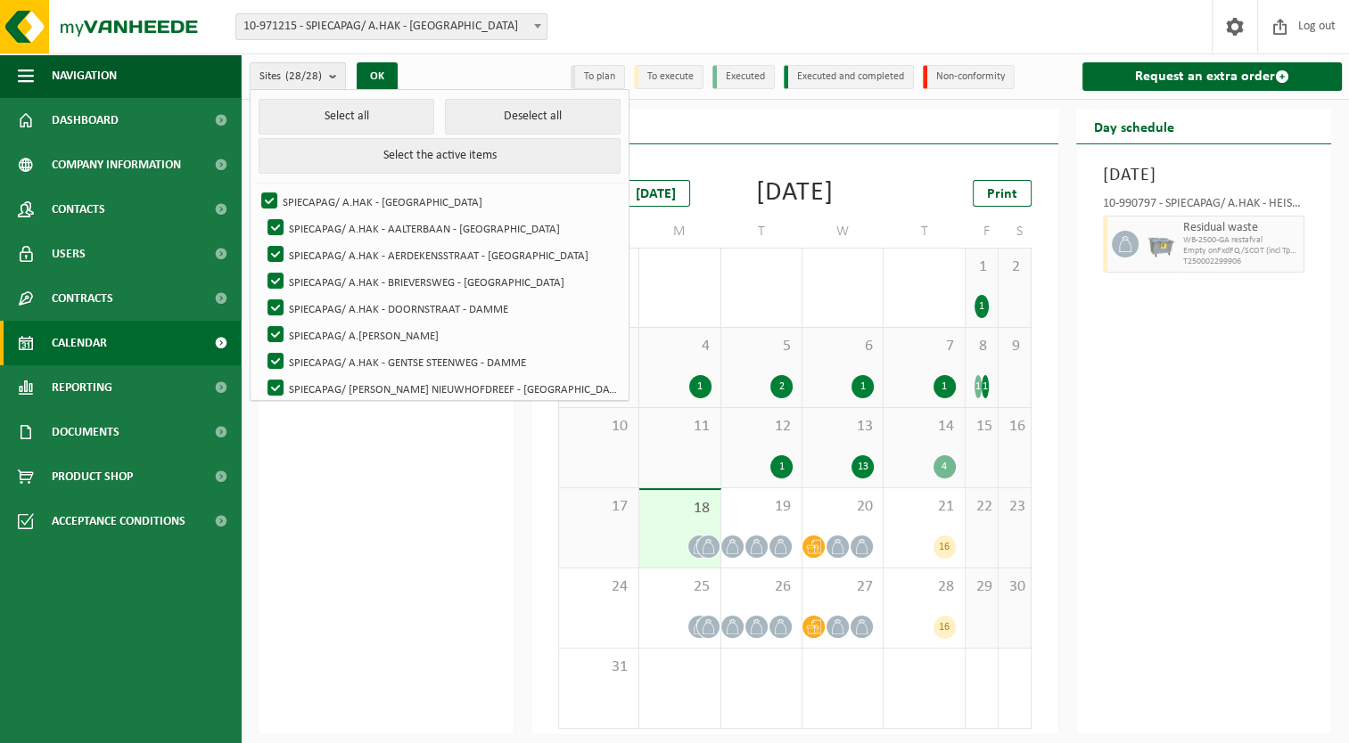
click at [918, 205] on div "Print" at bounding box center [942, 193] width 178 height 27
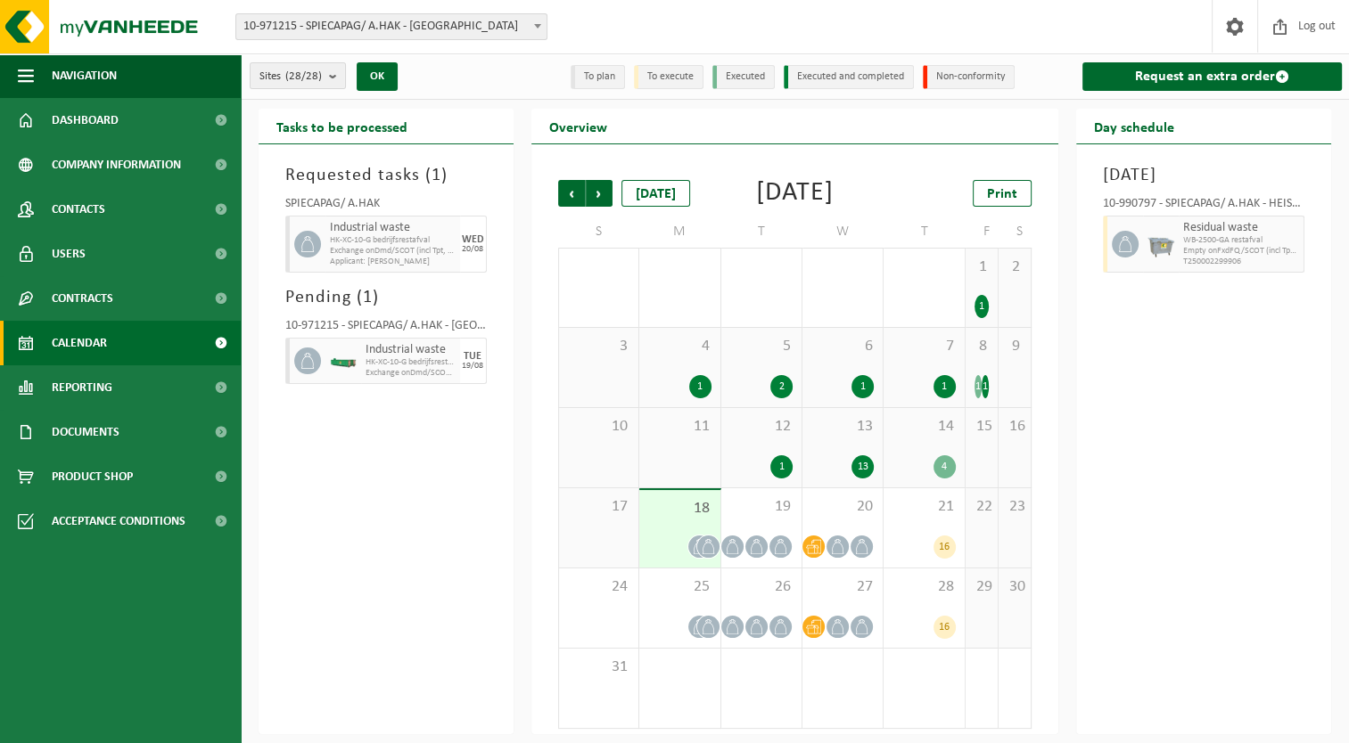
click at [349, 219] on div "Industrial waste HK-XC-10-G bedrijfsrestafval Exchange onDmd/[PERSON_NAME] (inc…" at bounding box center [392, 244] width 135 height 57
click at [367, 236] on span "HK-XC-10-G bedrijfsrestafval" at bounding box center [393, 240] width 126 height 11
click at [462, 254] on div "[DATE]" at bounding box center [473, 244] width 27 height 57
click at [1080, 613] on div "[DATE] 10-990797 - SPIECAPAG/ A.HAK - HEISTLAAN - RAMSKAPELLE Residual waste WB…" at bounding box center [1203, 439] width 255 height 590
drag, startPoint x: 392, startPoint y: 251, endPoint x: 413, endPoint y: 251, distance: 20.5
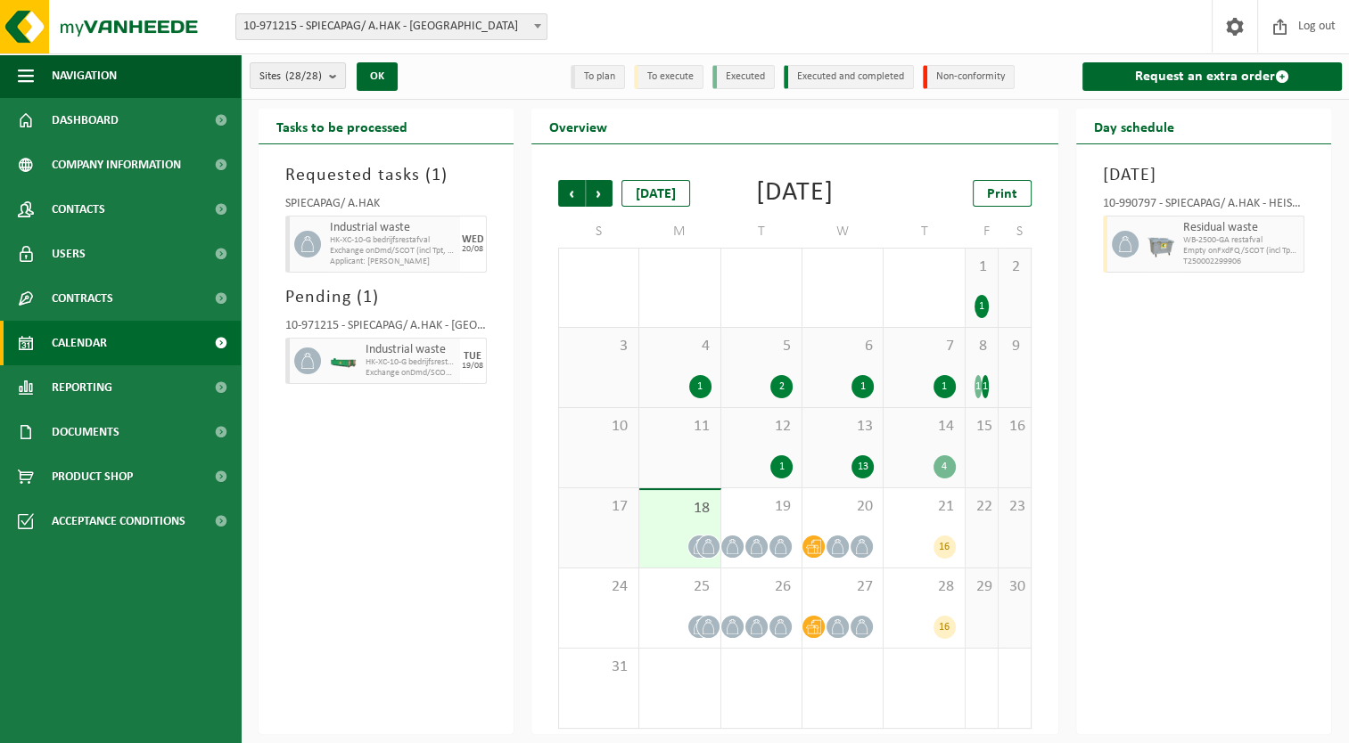
click at [392, 251] on span "Exchange onDmd/SCOT (incl Tpt, Hand) - Weekday - HK (Exch)" at bounding box center [393, 251] width 126 height 11
click at [481, 241] on div "WED" at bounding box center [473, 239] width 22 height 11
click at [460, 231] on div "[DATE]" at bounding box center [473, 244] width 27 height 57
click at [489, 242] on div "SPIECAPAG/ A.HAK Industrial waste HK-XC-10-G bedrijfsrestafval Exchange onDmd/[…" at bounding box center [385, 232] width 219 height 86
click at [610, 194] on span "Next" at bounding box center [599, 193] width 27 height 27
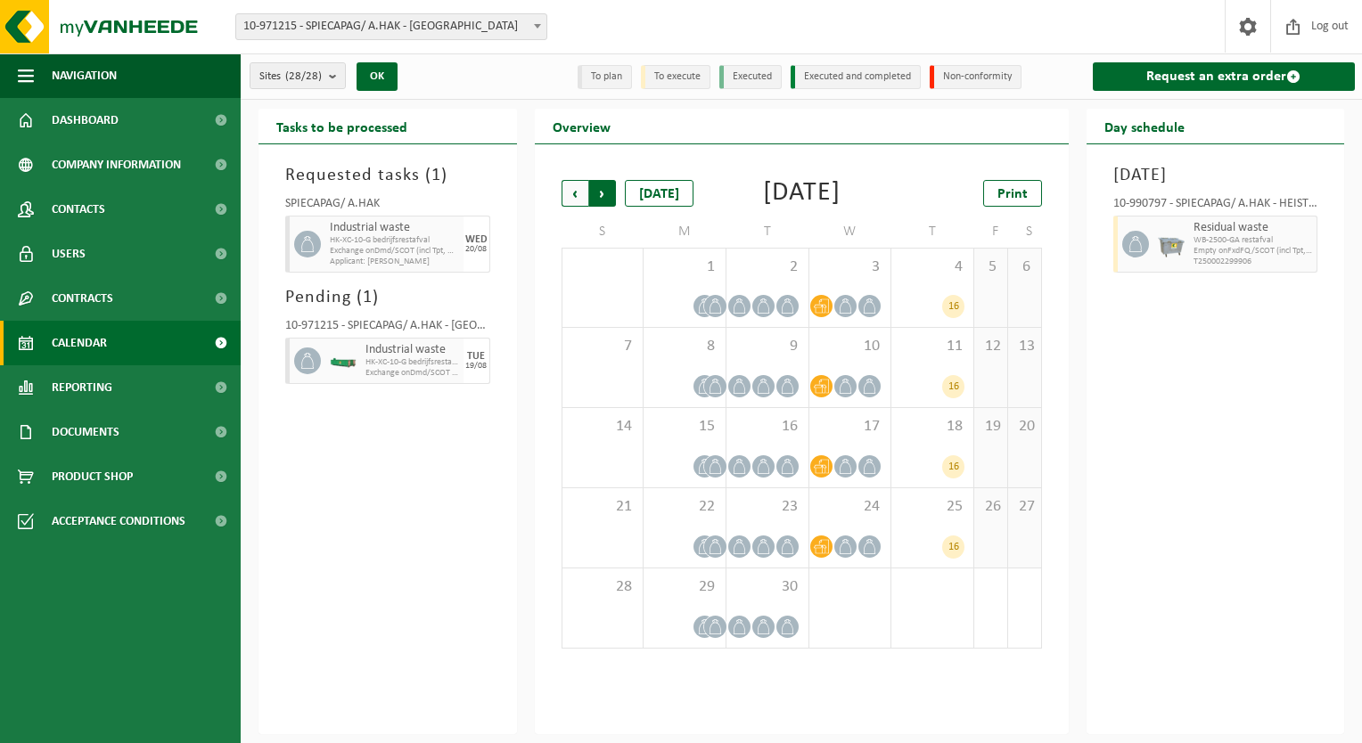
click at [574, 190] on span "Previous" at bounding box center [575, 193] width 27 height 27
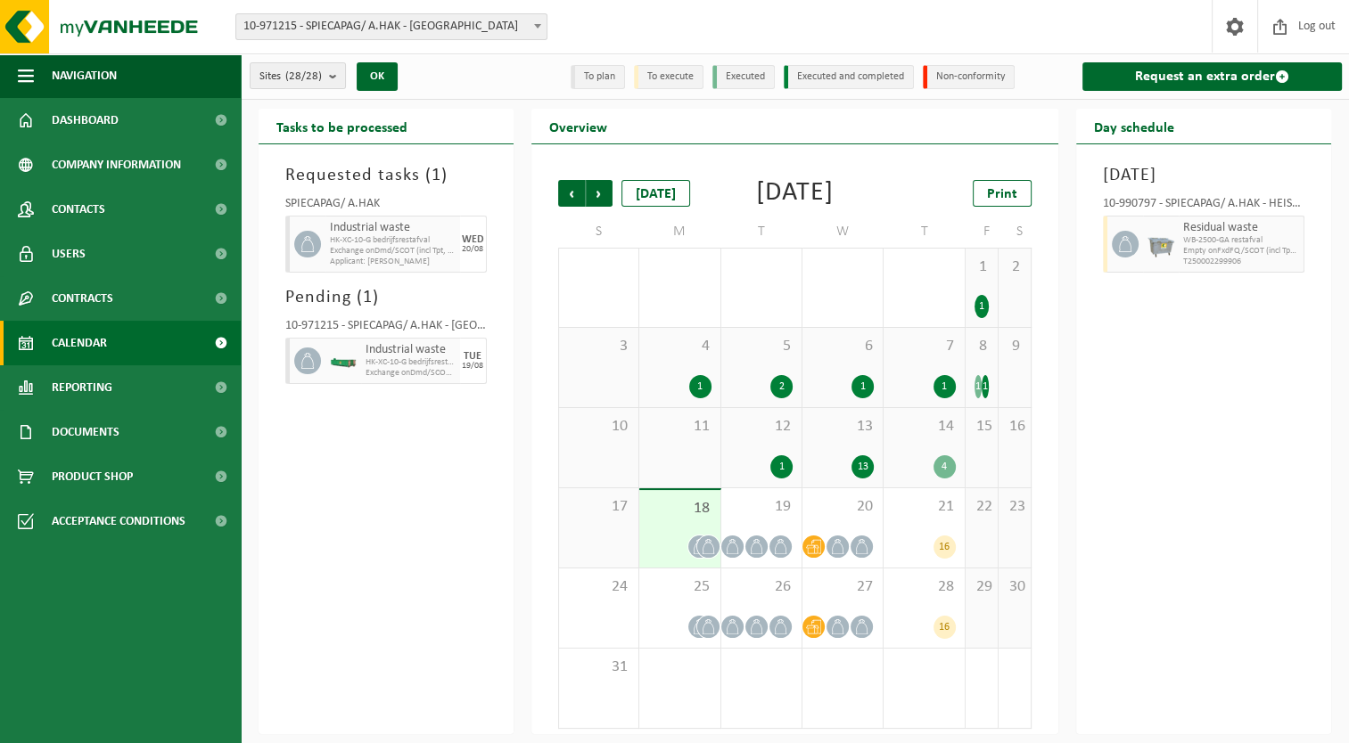
click at [397, 248] on span "Exchange onDmd/SCOT (incl Tpt, Hand) - Weekday - HK (Exch)" at bounding box center [393, 251] width 126 height 11
click at [512, 244] on div "Requested tasks ( 1 ) SPIECAPAG/ A.HAK Industrial waste HK-XC-10-G bedrijfsrest…" at bounding box center [386, 439] width 255 height 590
click at [1241, 257] on span "Empty onFxdFQ/SCOT (incl Tpt, Trtmt) - COMP" at bounding box center [1241, 251] width 116 height 11
